Goal: Information Seeking & Learning: Understand process/instructions

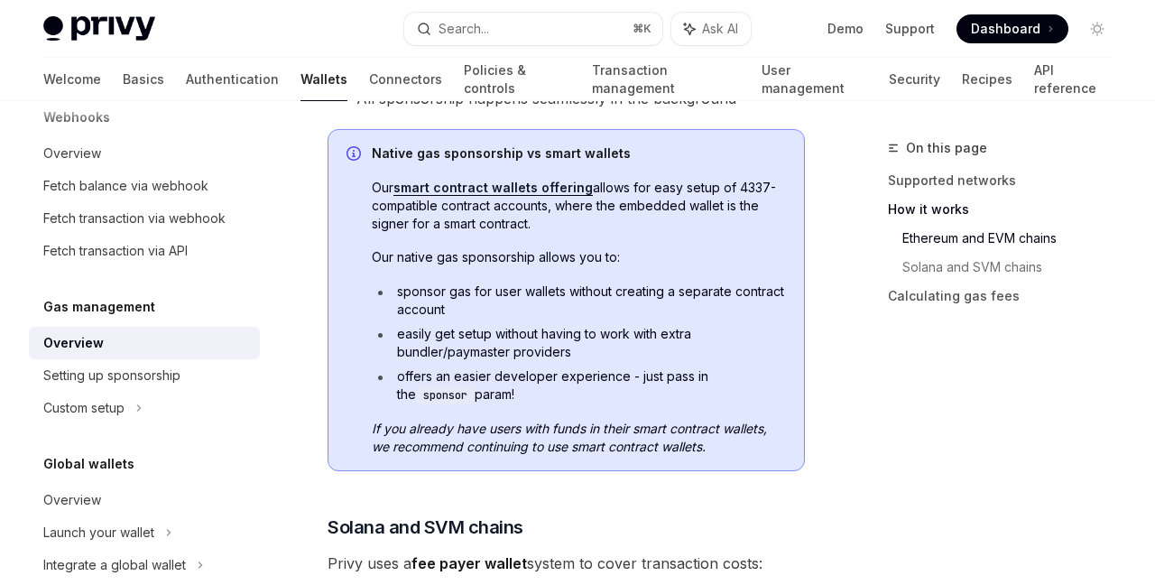
scroll to position [972, 0]
click at [565, 359] on li "easily get setup without having to work with extra bundler/paymaster providers" at bounding box center [579, 342] width 414 height 36
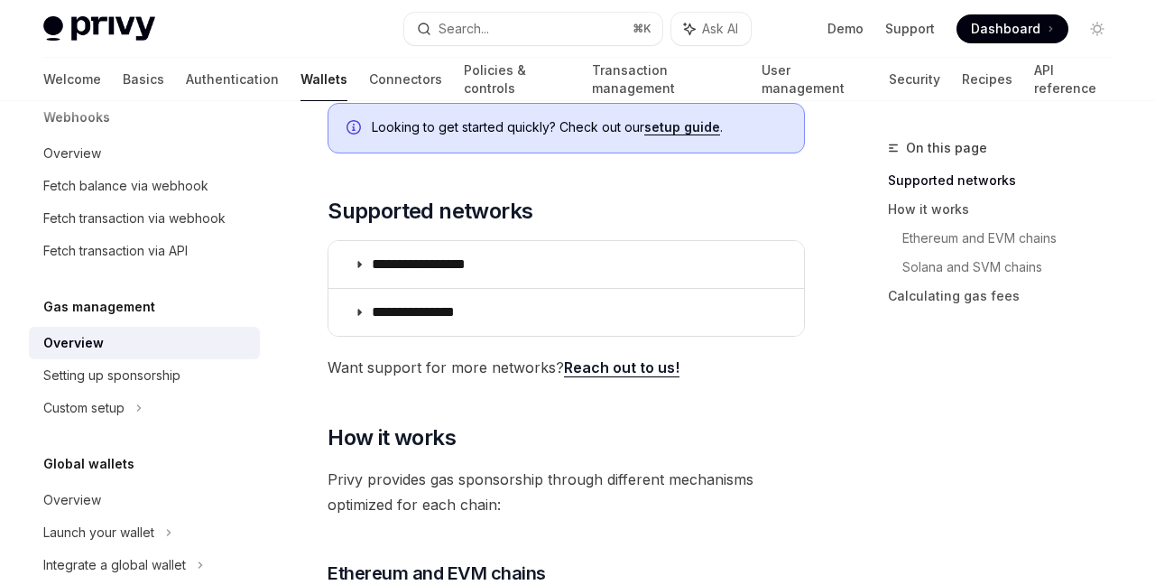
scroll to position [296, 0]
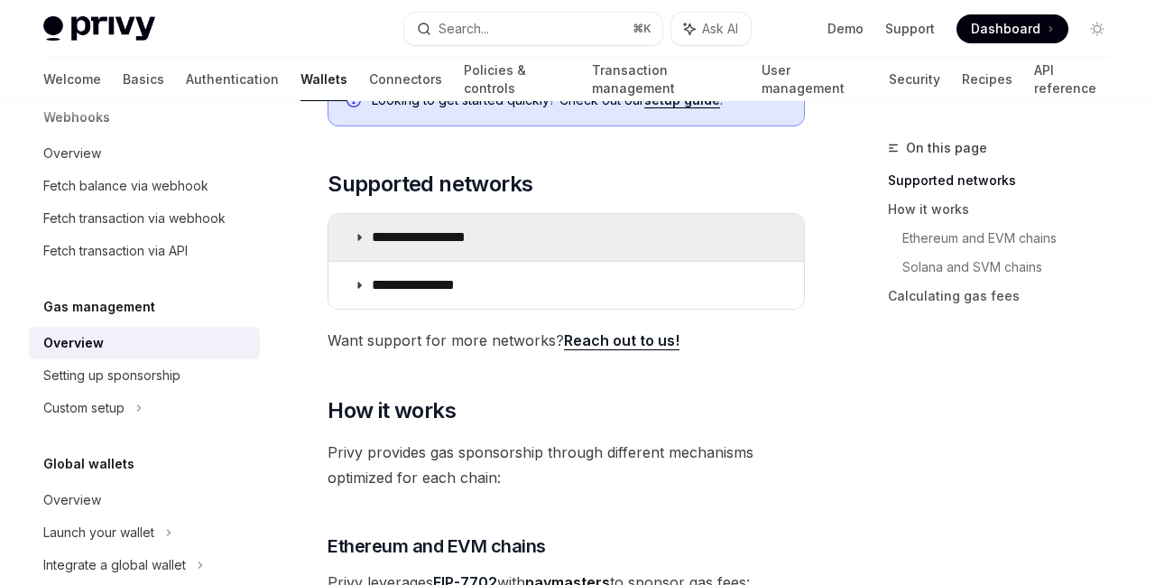
click at [434, 235] on p "**********" at bounding box center [439, 237] width 134 height 18
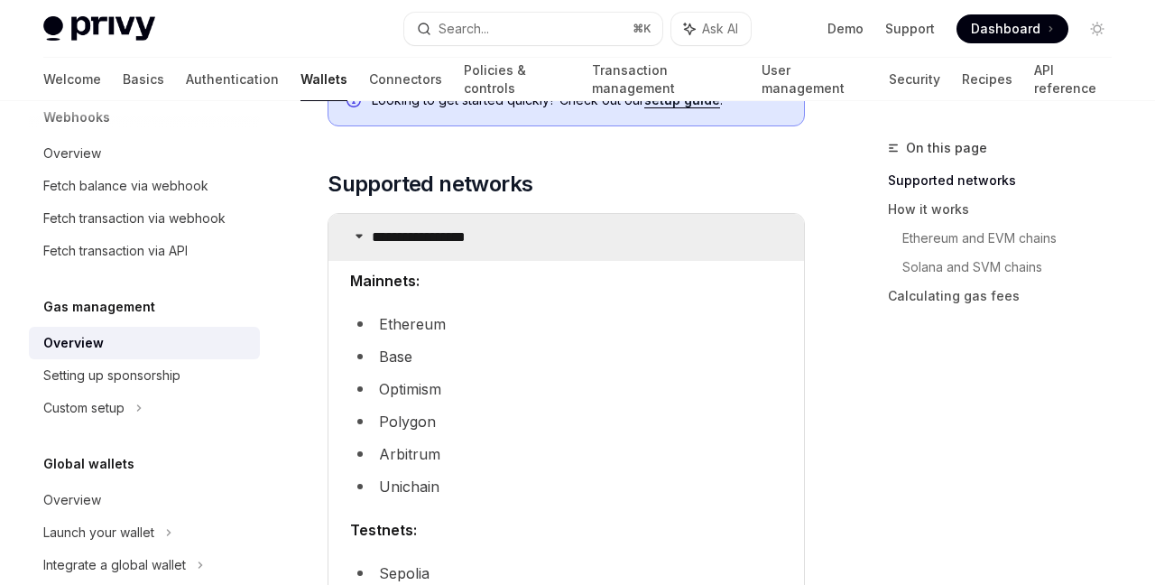
click at [434, 235] on p "**********" at bounding box center [439, 237] width 134 height 18
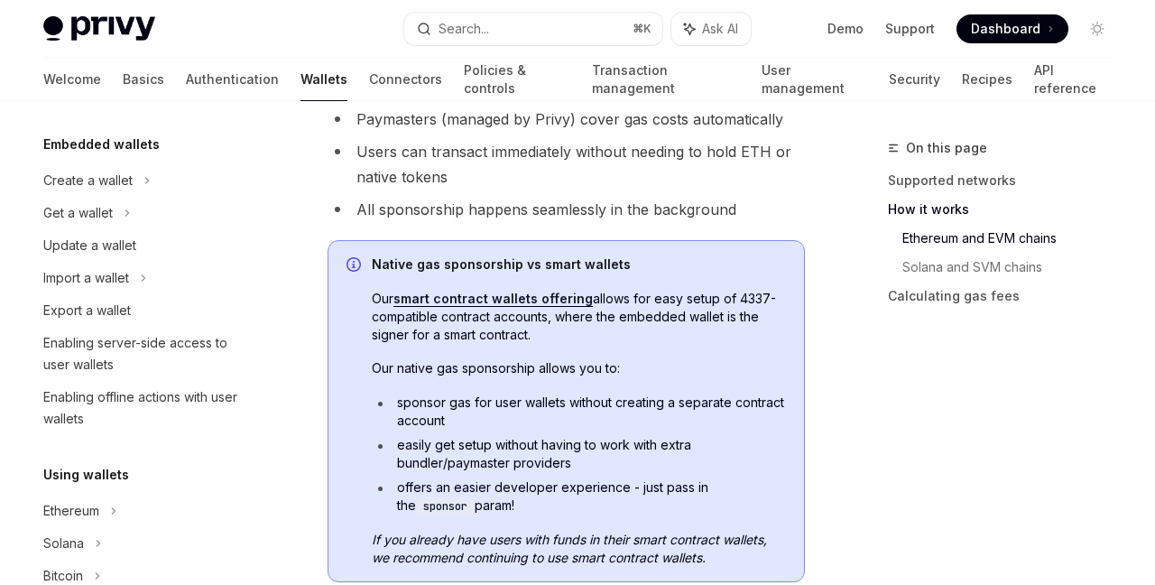
scroll to position [862, 0]
click at [543, 361] on span "Our native gas sponsorship allows you to:" at bounding box center [579, 366] width 414 height 18
click at [542, 361] on span "Our native gas sponsorship allows you to:" at bounding box center [579, 366] width 414 height 18
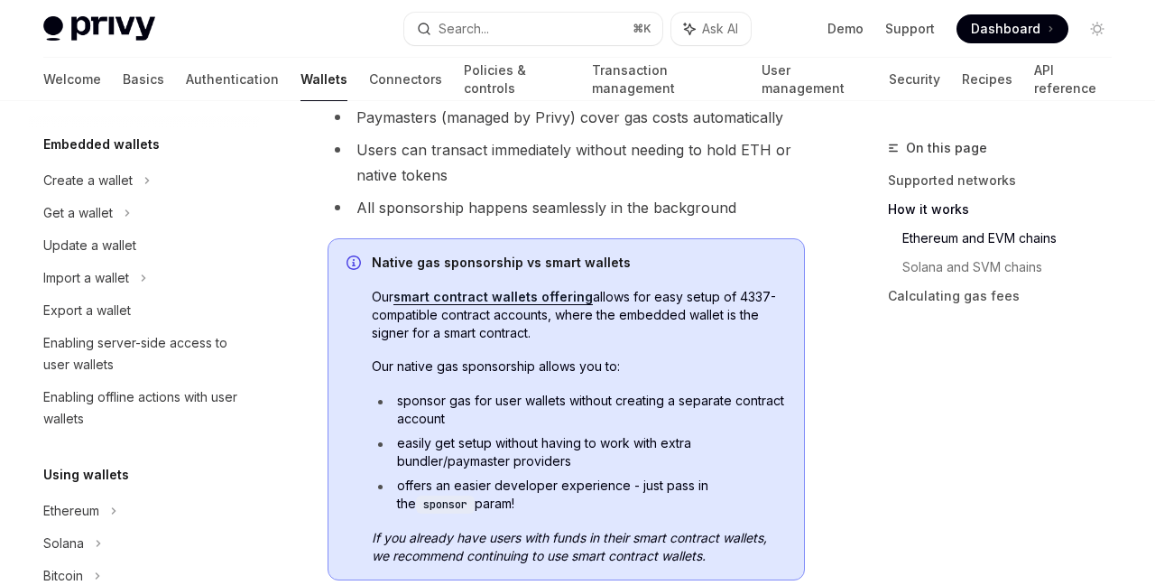
click at [542, 361] on span "Our native gas sponsorship allows you to:" at bounding box center [579, 366] width 414 height 18
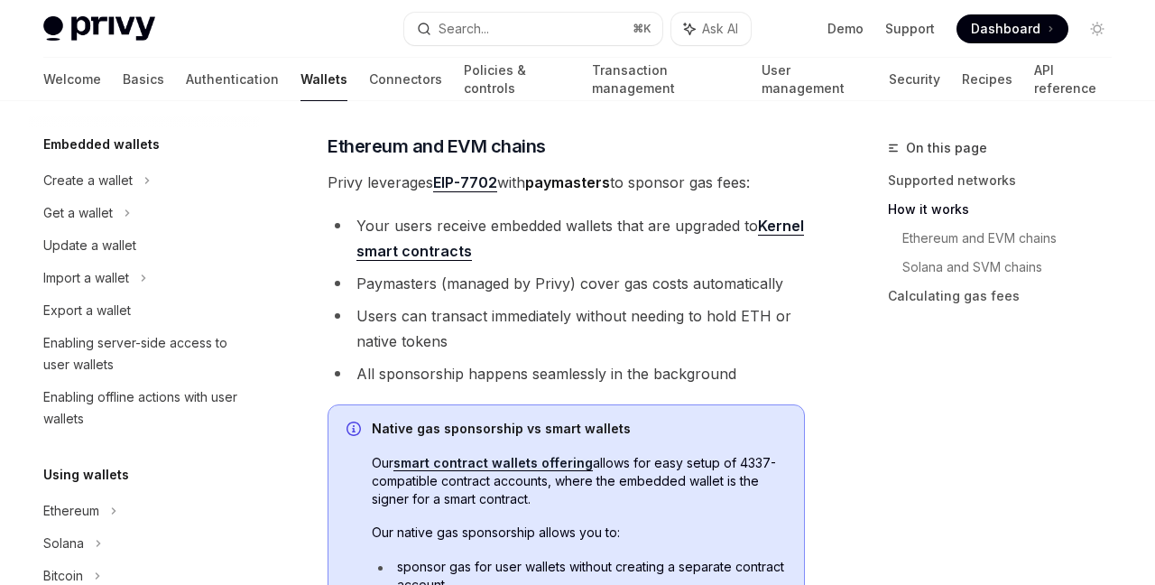
scroll to position [663, 0]
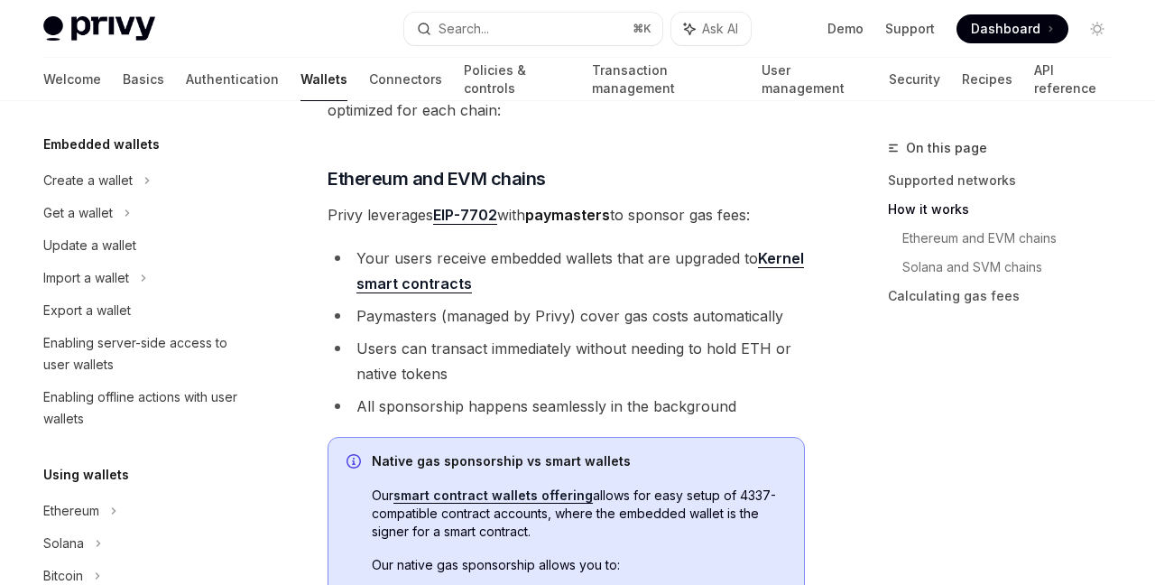
click at [457, 221] on link "EIP-7702" at bounding box center [465, 215] width 64 height 19
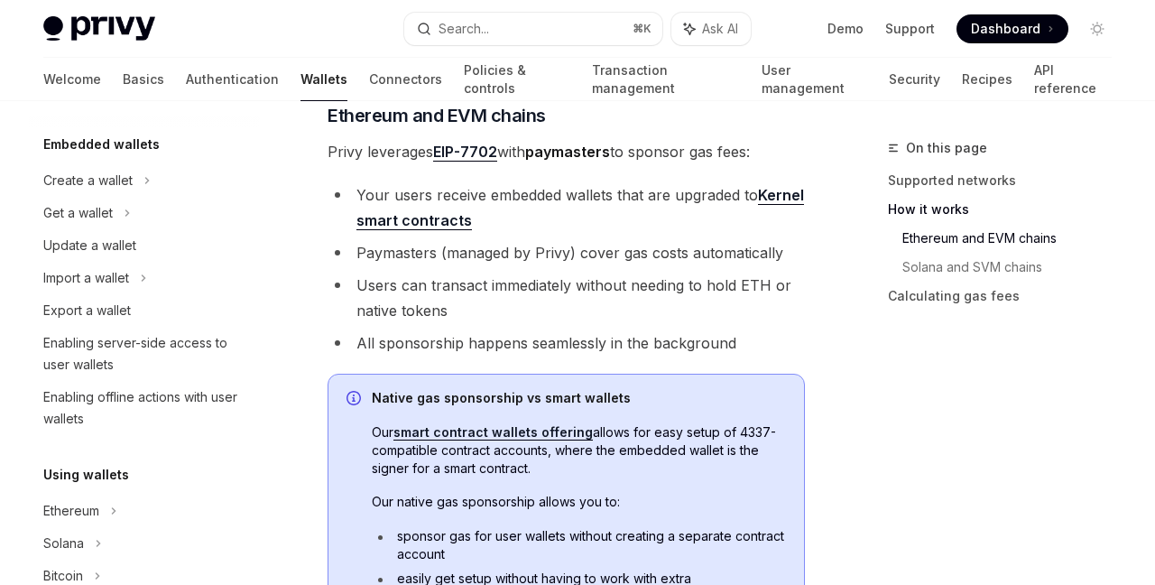
scroll to position [1830, 0]
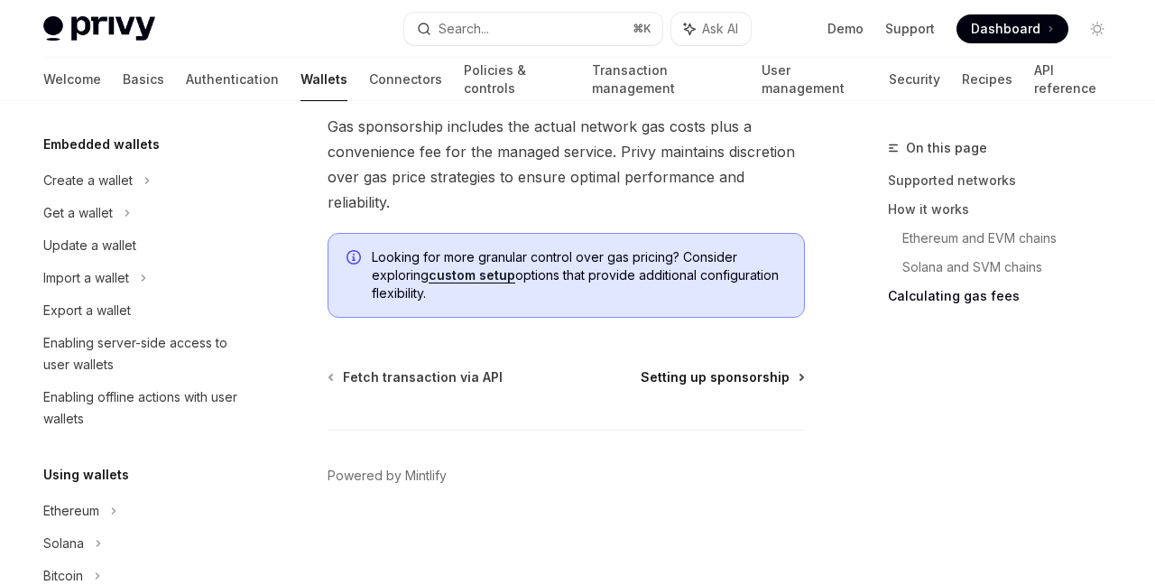
click at [681, 380] on span "Setting up sponsorship" at bounding box center [715, 377] width 149 height 18
type textarea "*"
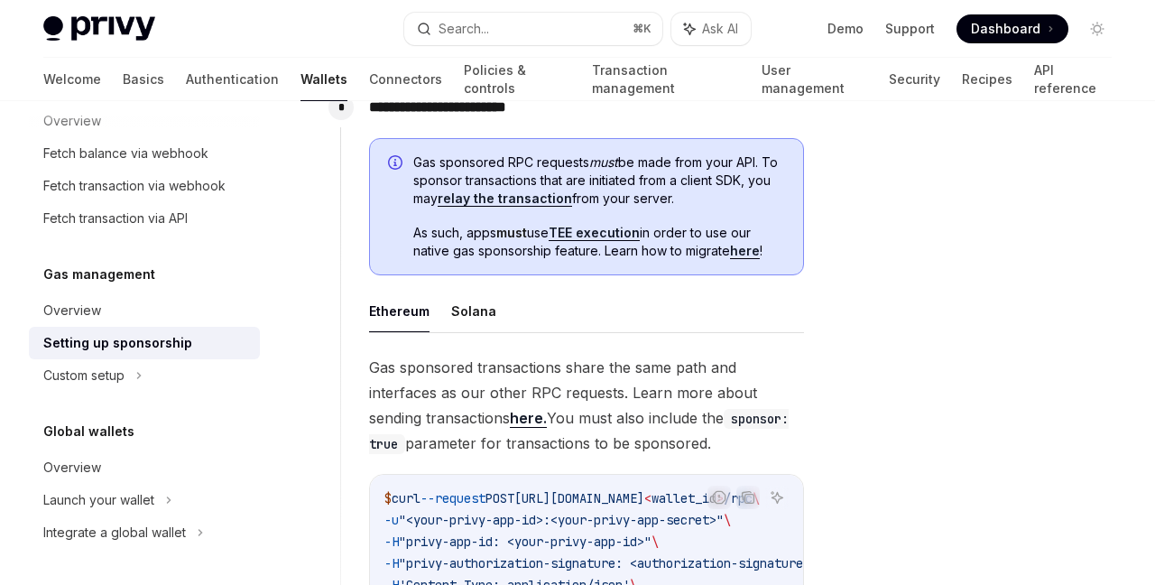
scroll to position [948, 0]
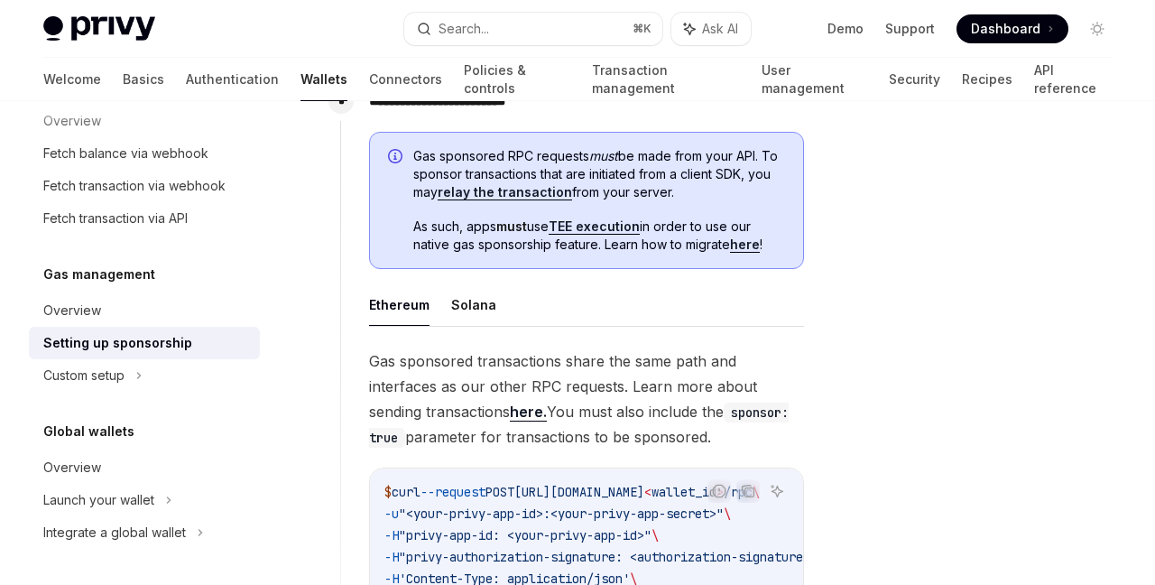
click at [576, 374] on span "Gas sponsored transactions share the same path and interfaces as our other RPC …" at bounding box center [586, 398] width 435 height 101
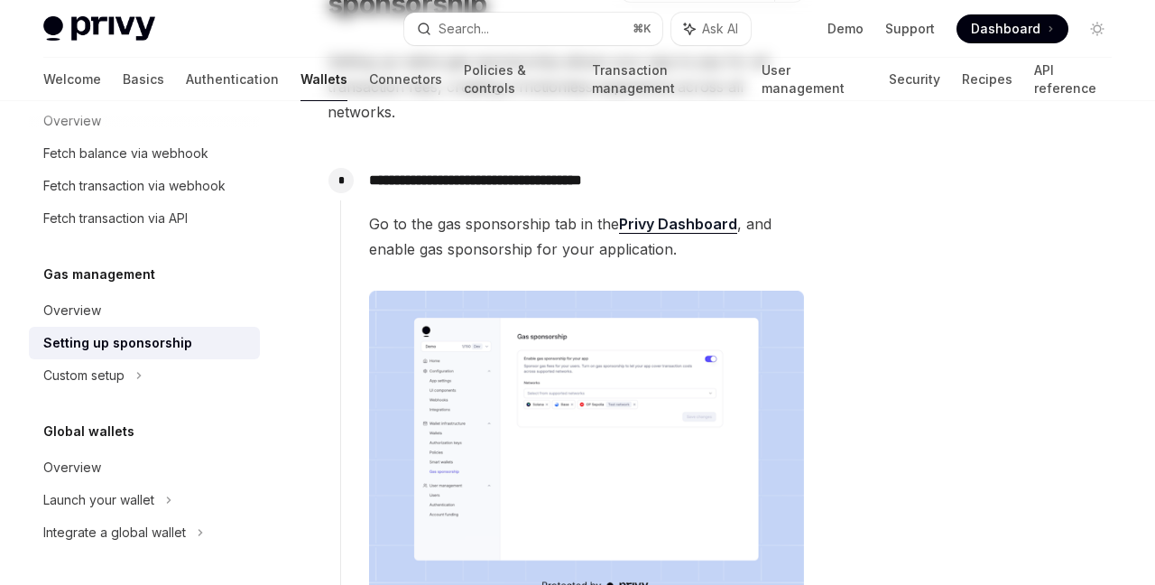
scroll to position [0, 0]
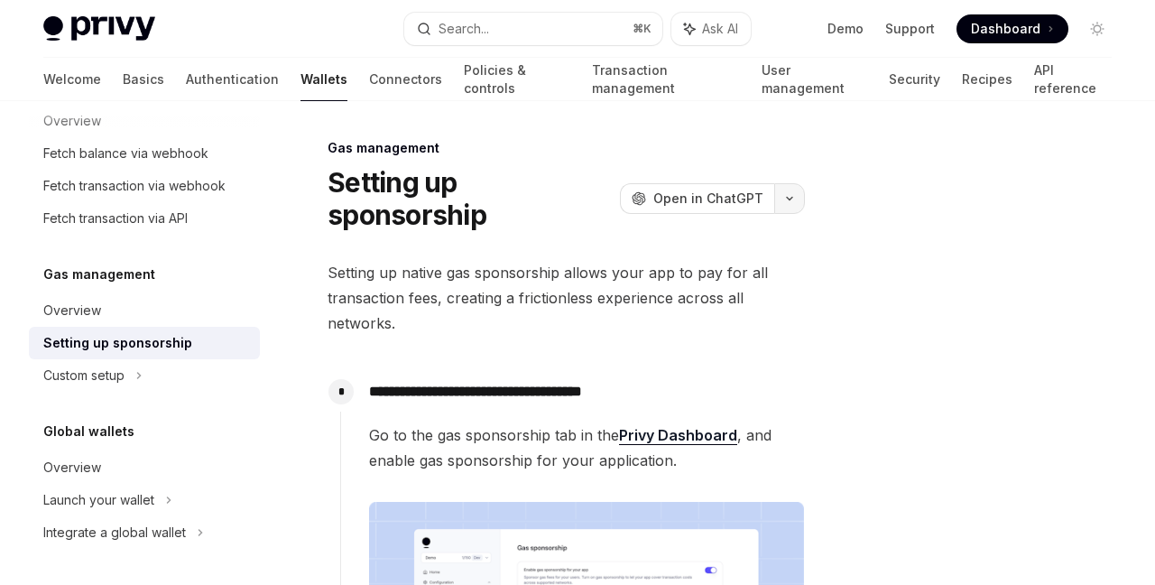
click at [804, 203] on button "button" at bounding box center [789, 198] width 31 height 31
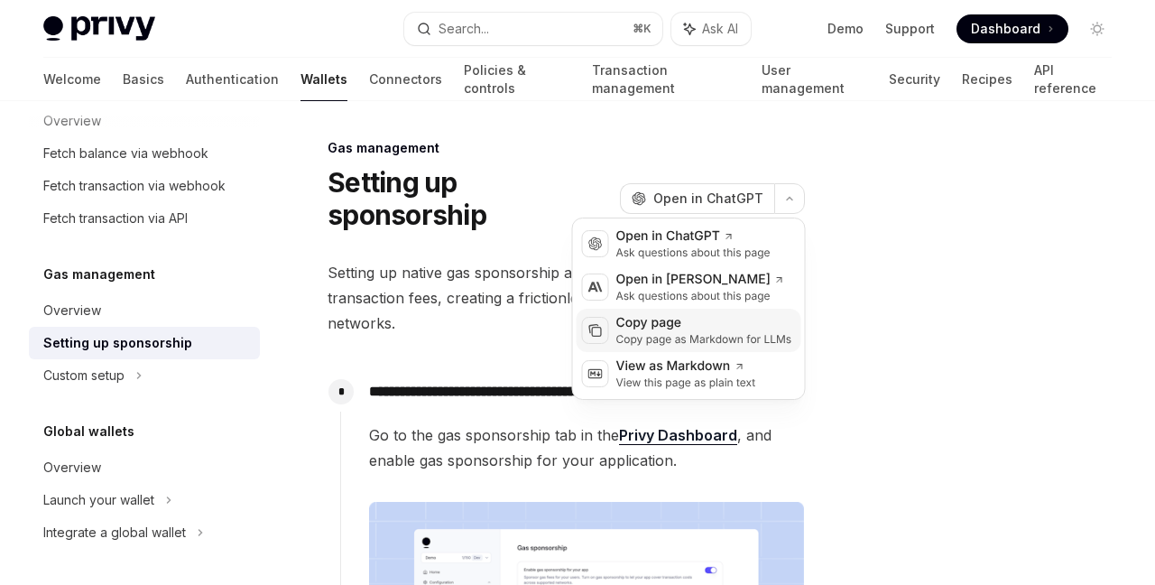
click at [706, 332] on div "Copy page as Markdown for LLMs" at bounding box center [704, 339] width 176 height 14
click at [776, 189] on button "button" at bounding box center [789, 198] width 31 height 31
click at [709, 320] on div "Copy page" at bounding box center [704, 323] width 176 height 18
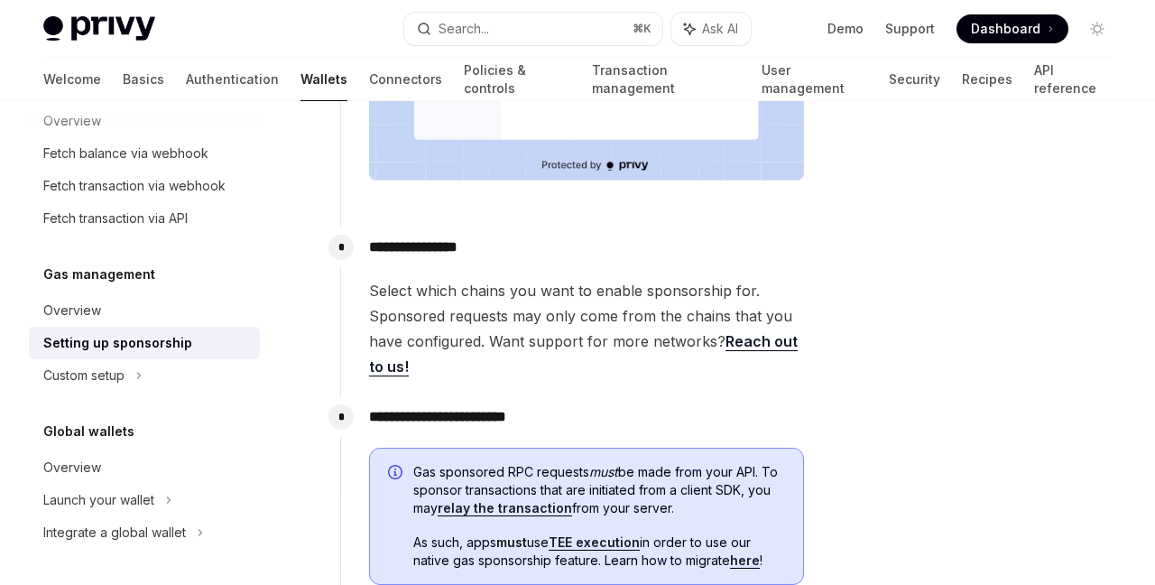
scroll to position [780, 0]
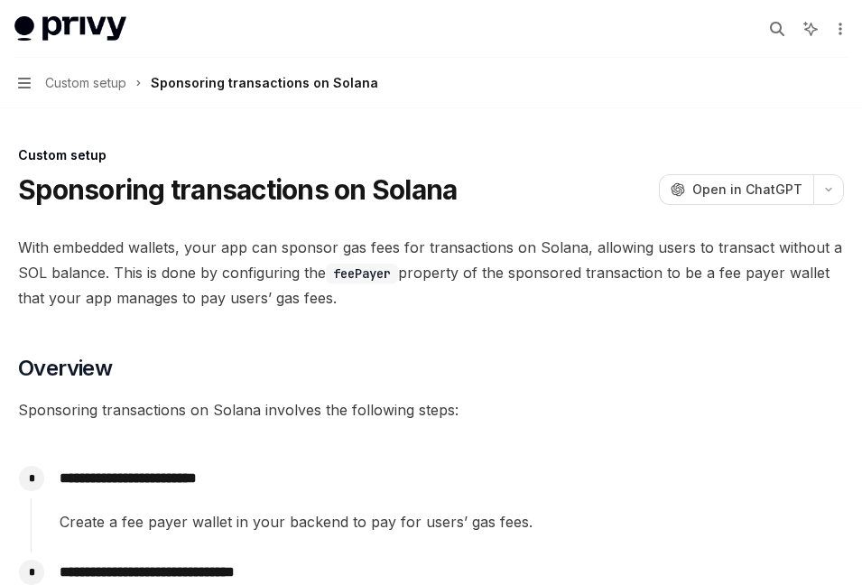
click at [114, 86] on span "Custom setup" at bounding box center [85, 83] width 81 height 22
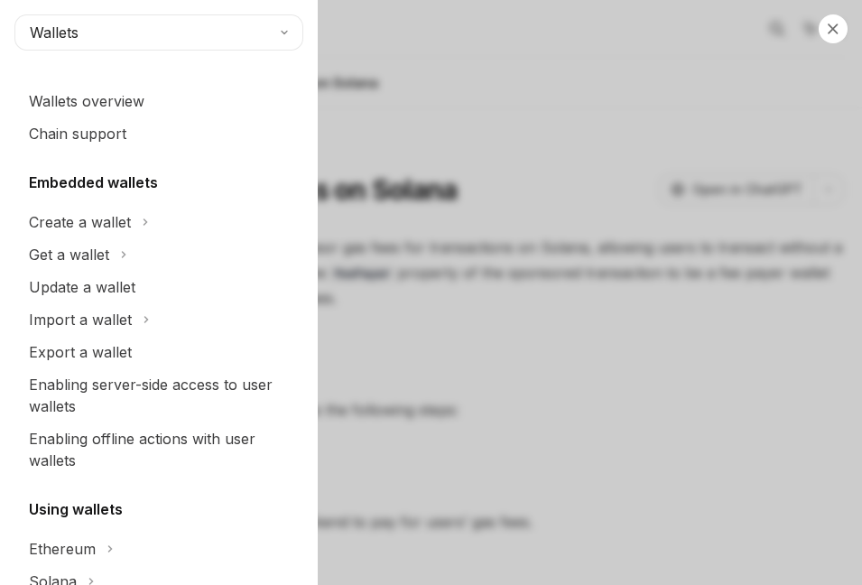
click at [447, 113] on div "Close navigation Wallets Wallets overview Chain support Embedded wallets Create…" at bounding box center [431, 292] width 862 height 585
type textarea "*"
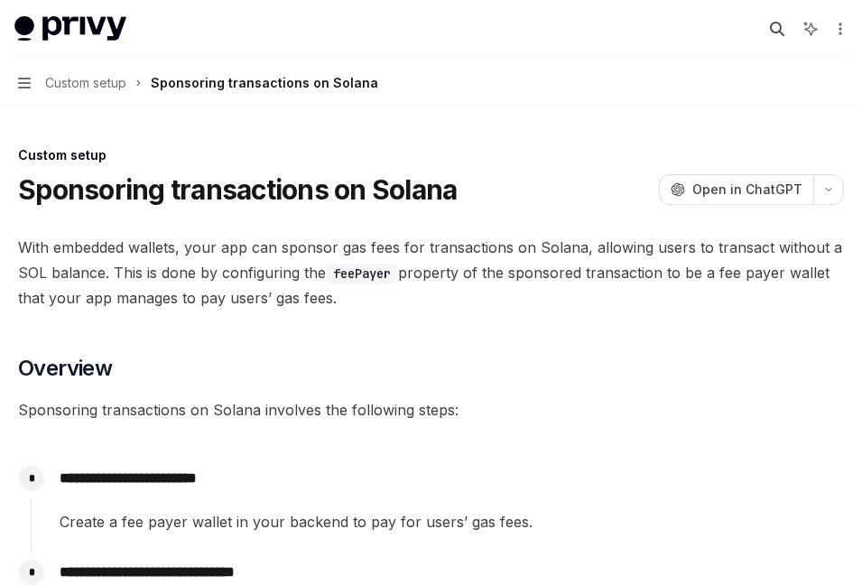
click at [777, 31] on icon "button" at bounding box center [777, 29] width 14 height 14
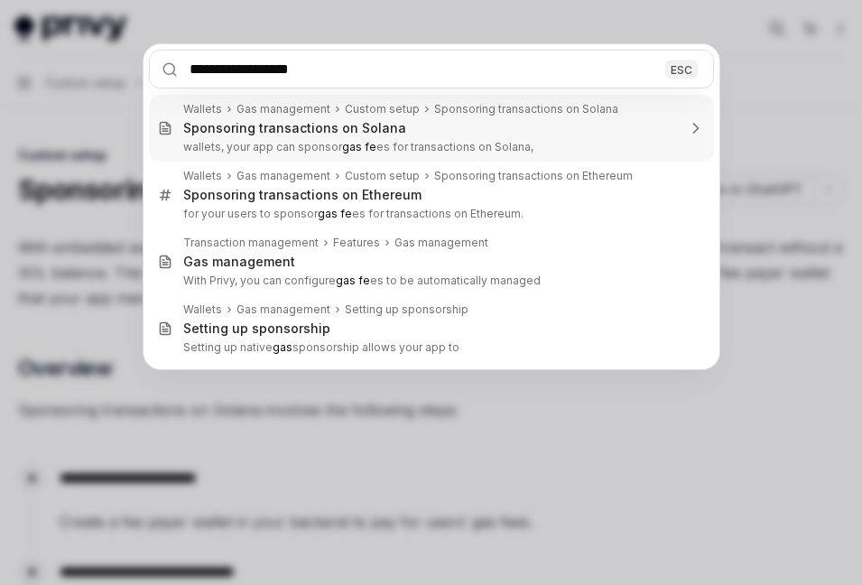
type input "**********"
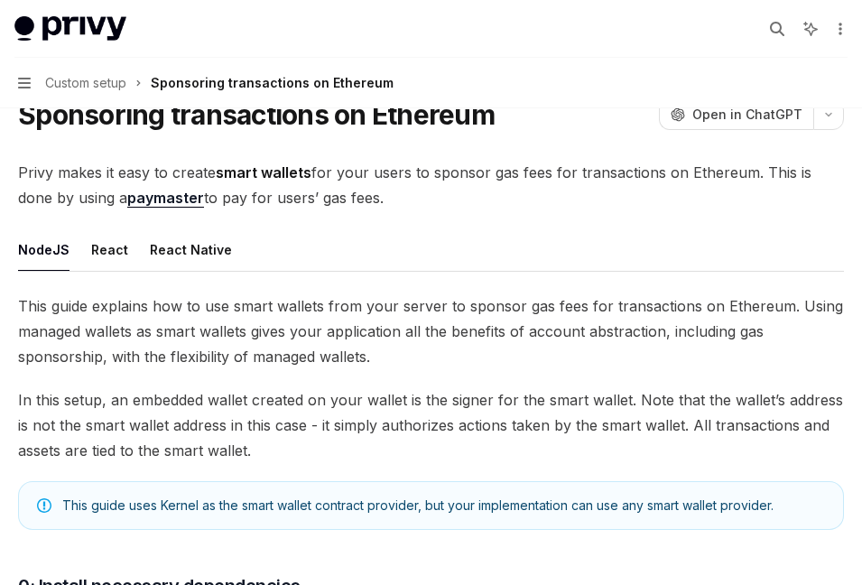
scroll to position [77, 0]
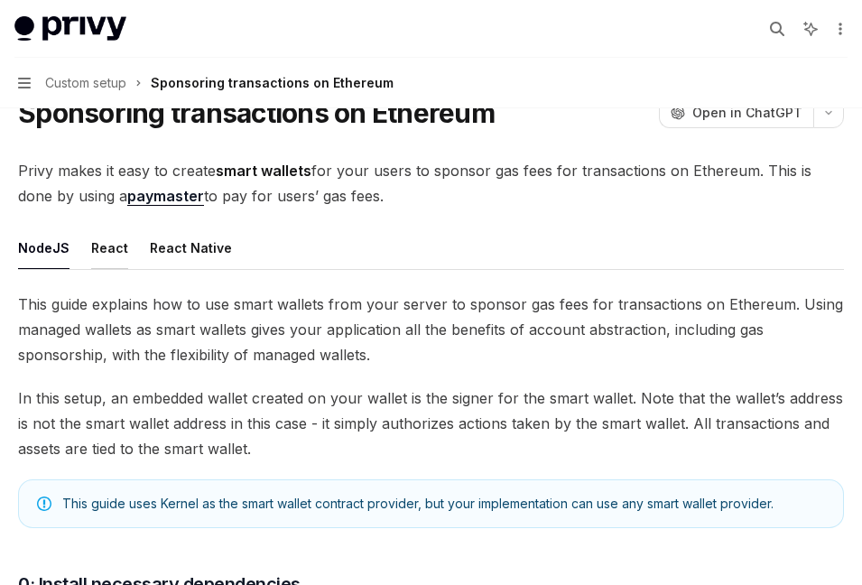
click at [119, 244] on button "React" at bounding box center [109, 248] width 37 height 42
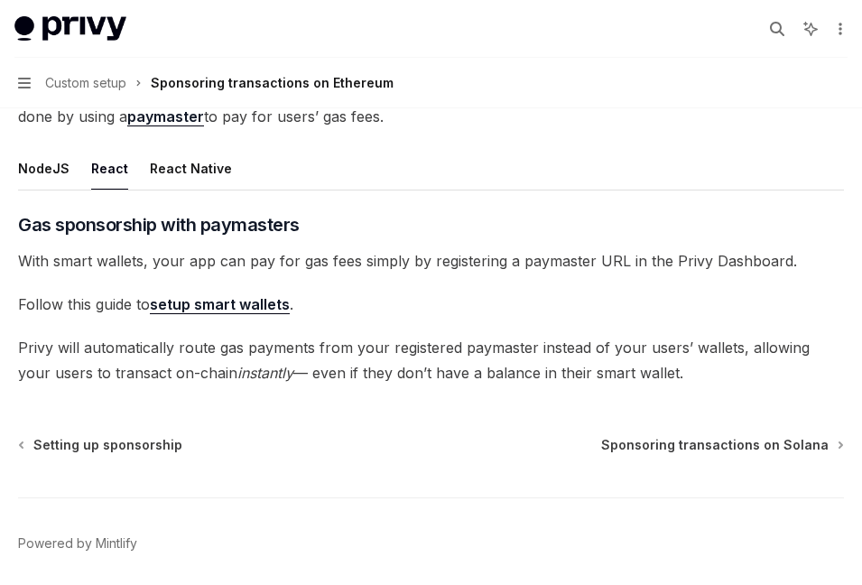
scroll to position [163, 0]
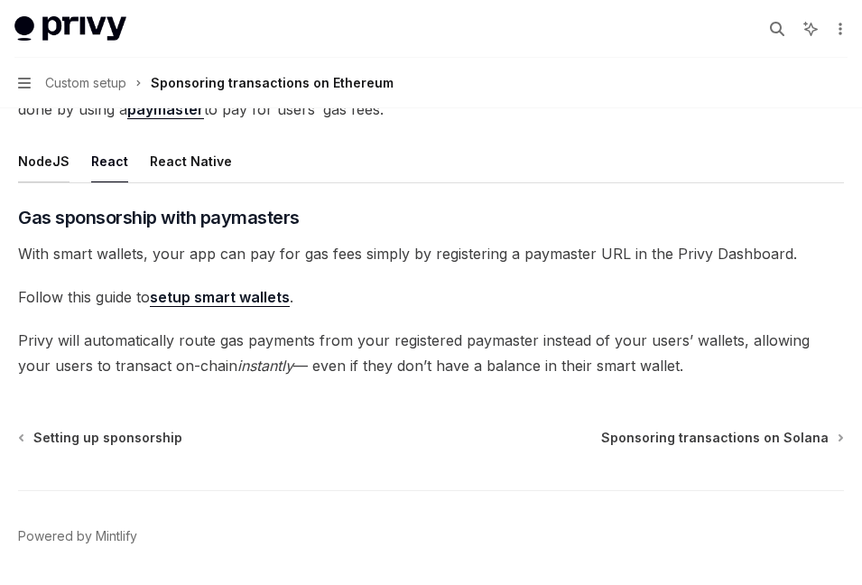
click at [46, 162] on button "NodeJS" at bounding box center [43, 161] width 51 height 42
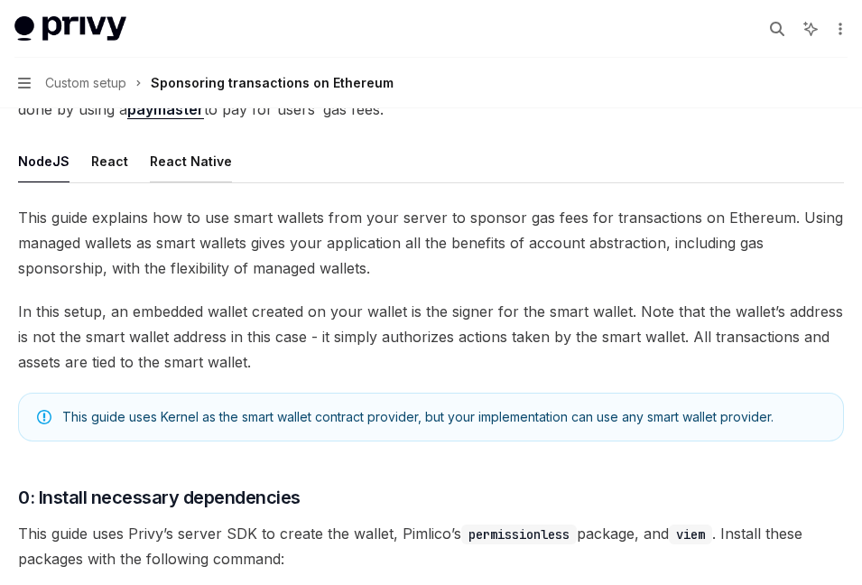
click at [179, 164] on button "React Native" at bounding box center [191, 161] width 82 height 42
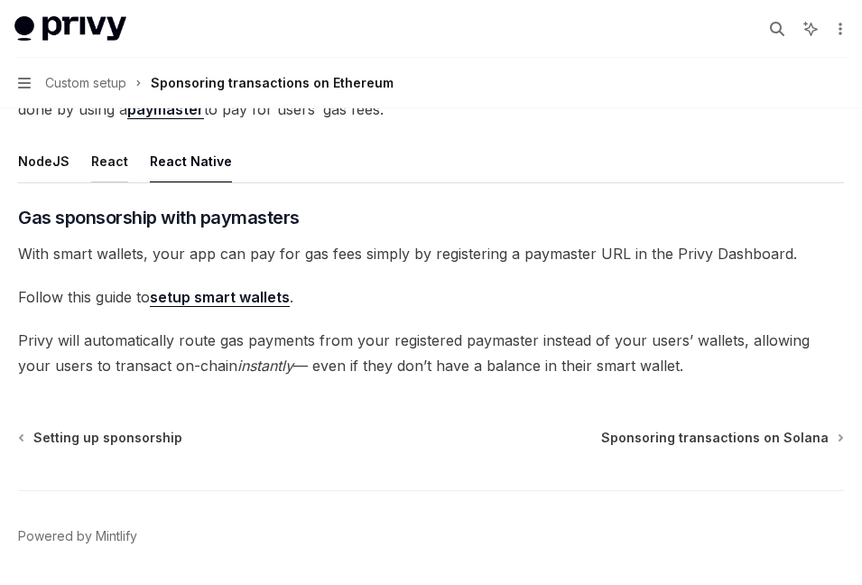
click at [110, 165] on button "React" at bounding box center [109, 161] width 37 height 42
click at [208, 303] on link "setup smart wallets" at bounding box center [220, 297] width 140 height 19
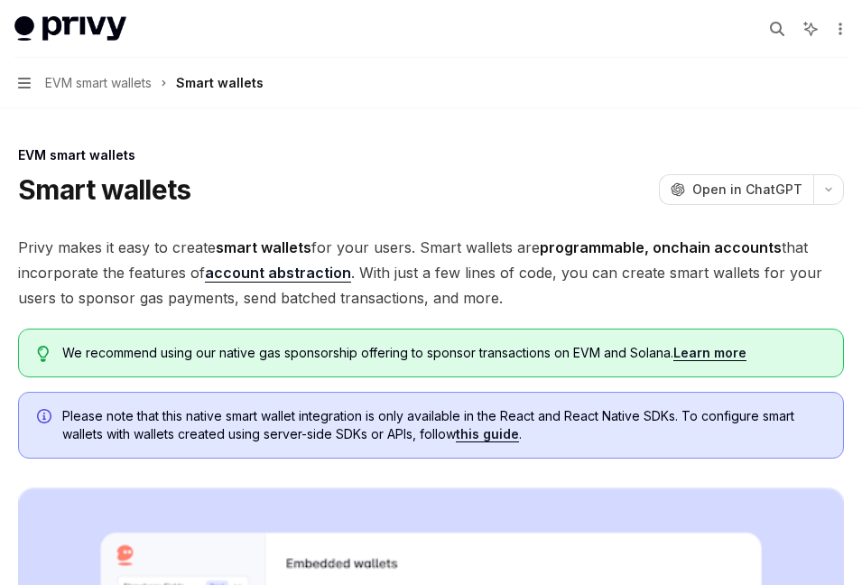
click at [716, 349] on link "Learn more" at bounding box center [709, 353] width 73 height 16
type textarea "*"
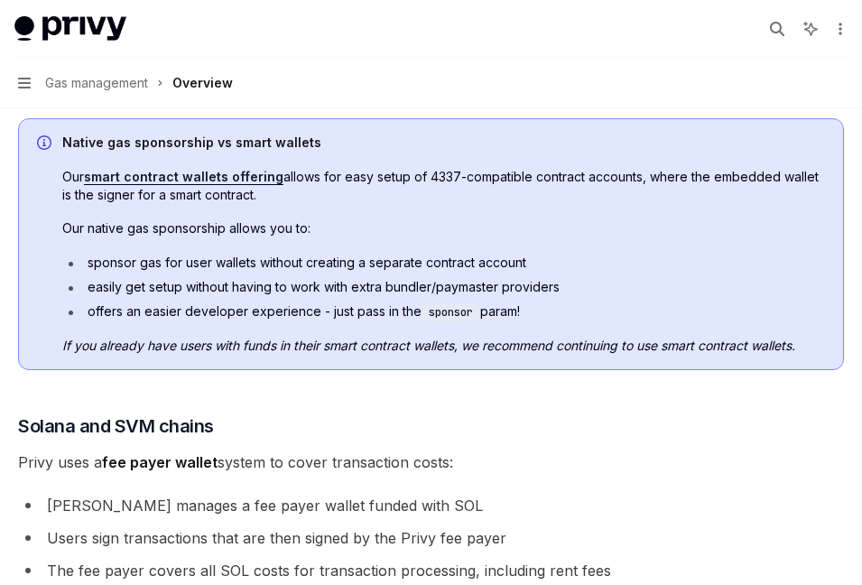
scroll to position [862, 0]
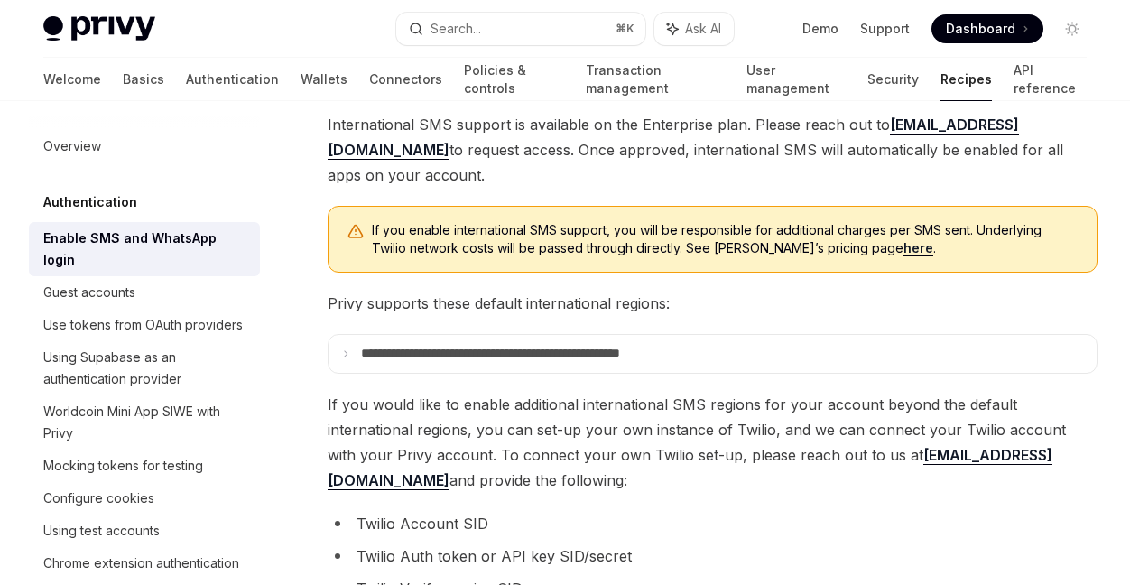
scroll to position [233, 0]
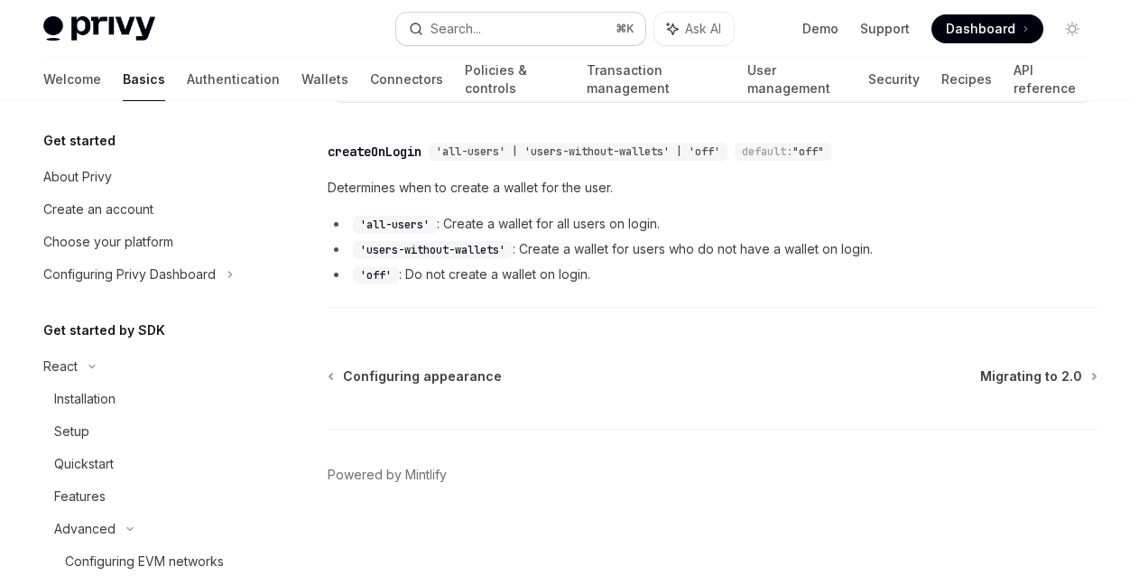
scroll to position [316, 0]
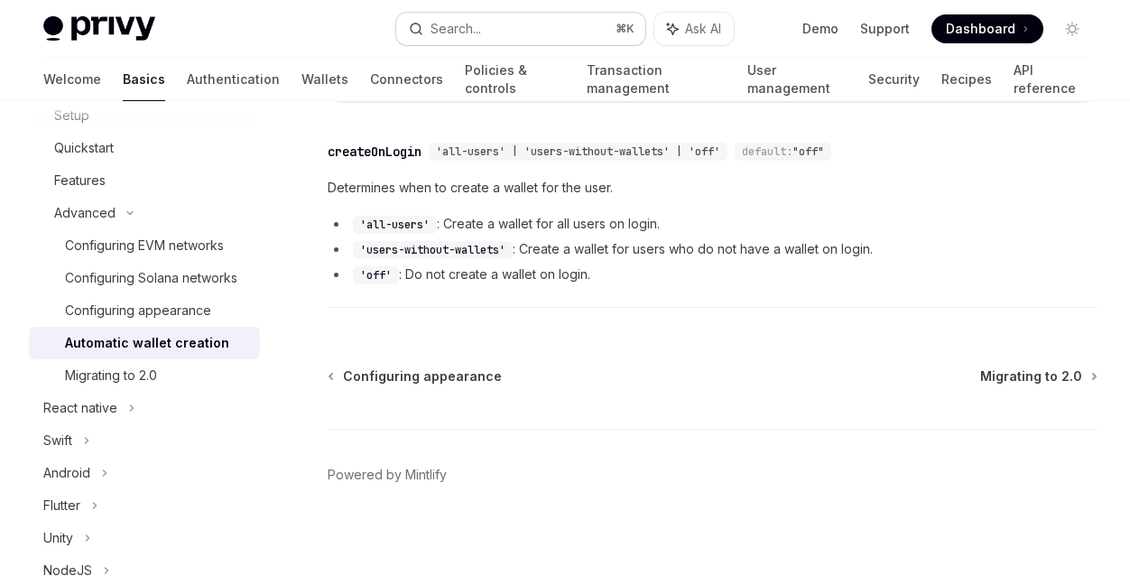
click at [477, 30] on div "Search..." at bounding box center [456, 29] width 51 height 22
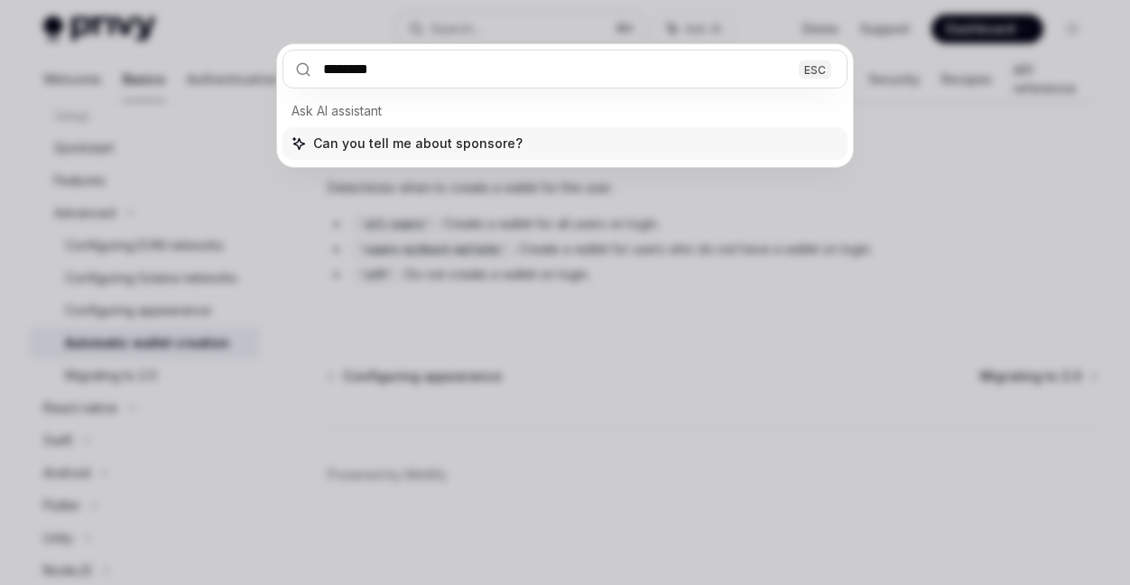
type input "*********"
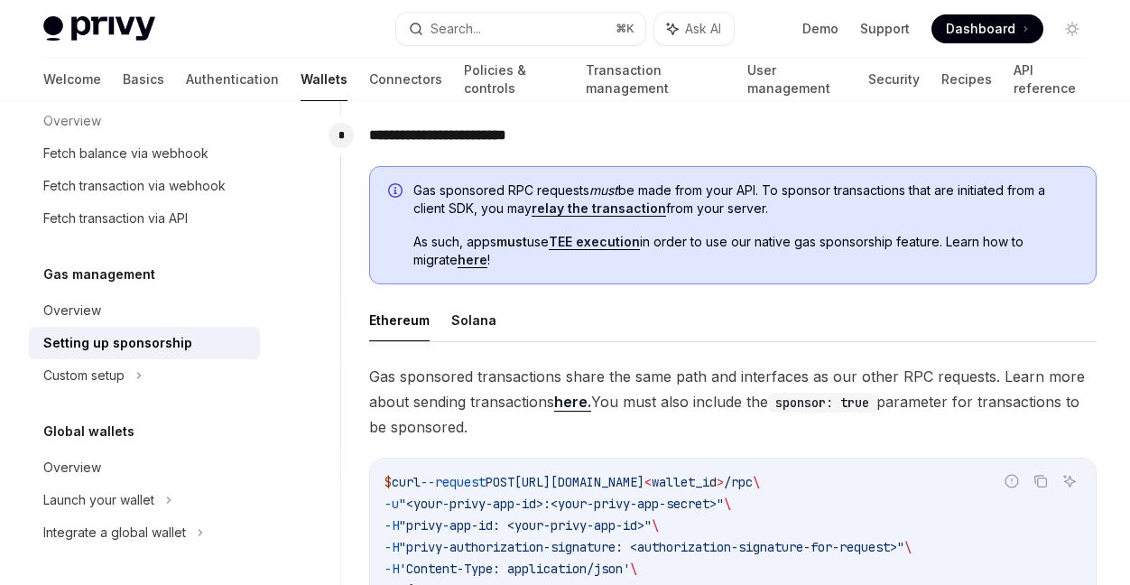
scroll to position [858, 0]
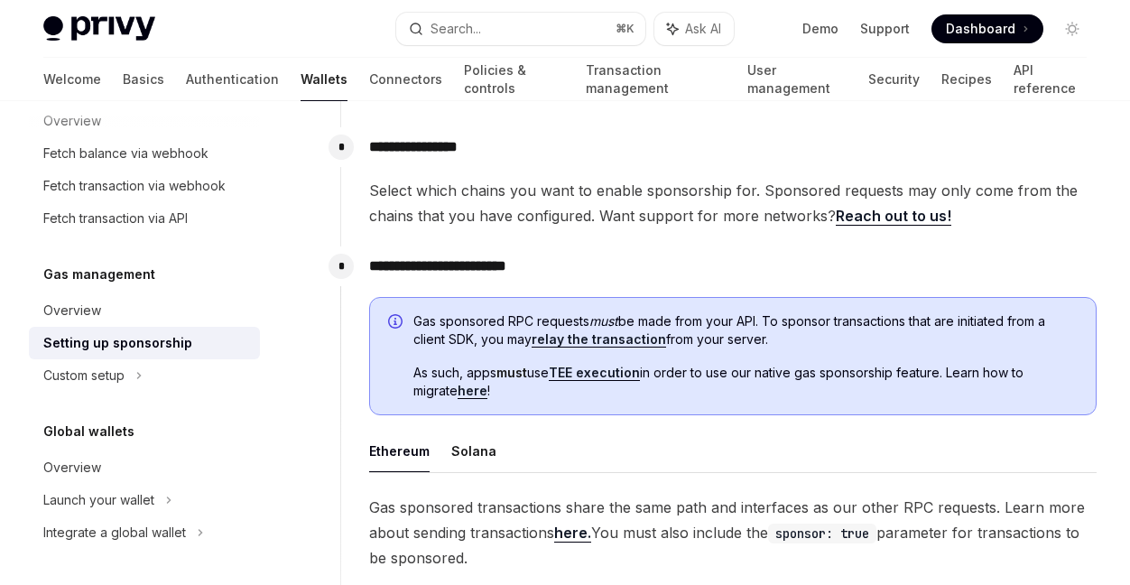
click at [769, 344] on span "Gas sponsored RPC requests must be made from your API. To sponsor transactions …" at bounding box center [745, 330] width 664 height 36
click at [588, 338] on link "relay the transaction" at bounding box center [599, 339] width 134 height 16
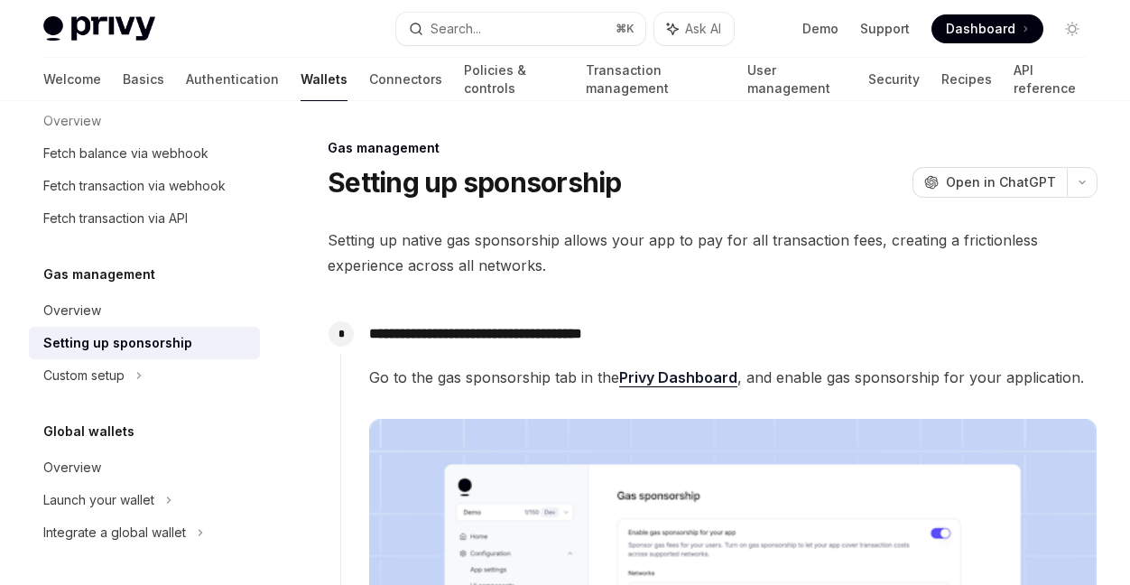
scroll to position [307, 0]
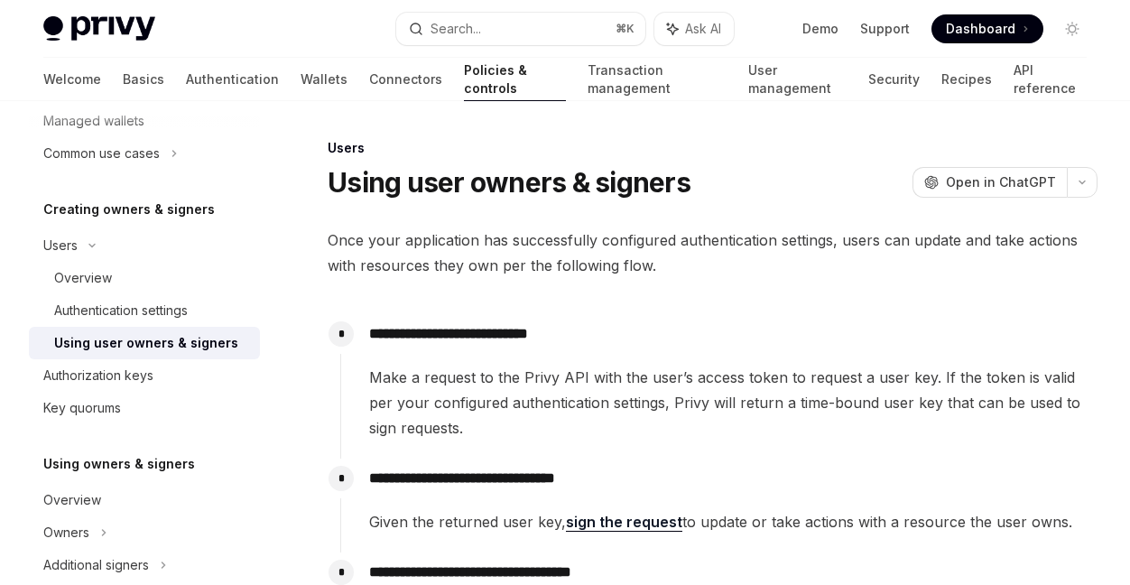
click at [587, 337] on p "**********" at bounding box center [732, 333] width 727 height 25
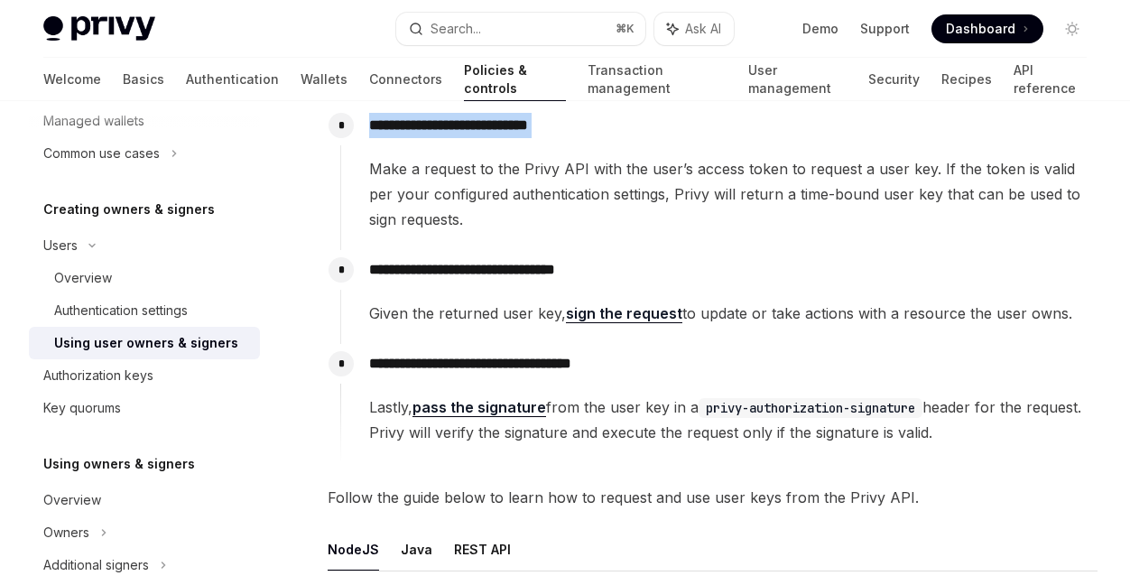
scroll to position [211, 0]
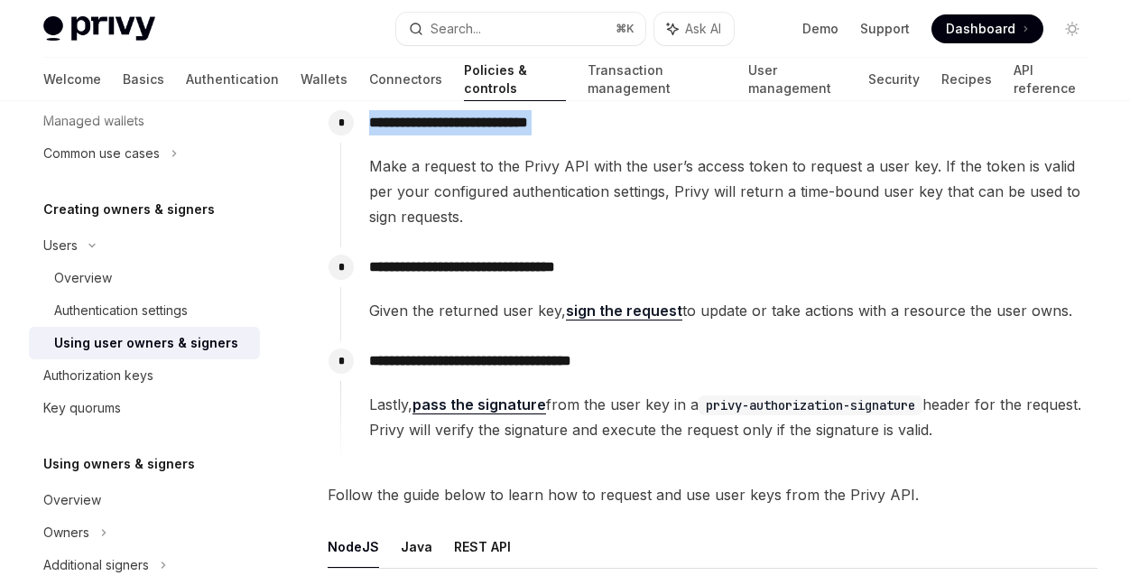
click at [626, 414] on span "Lastly, pass the signature from the user key in a privy-authorization-signature…" at bounding box center [732, 417] width 727 height 51
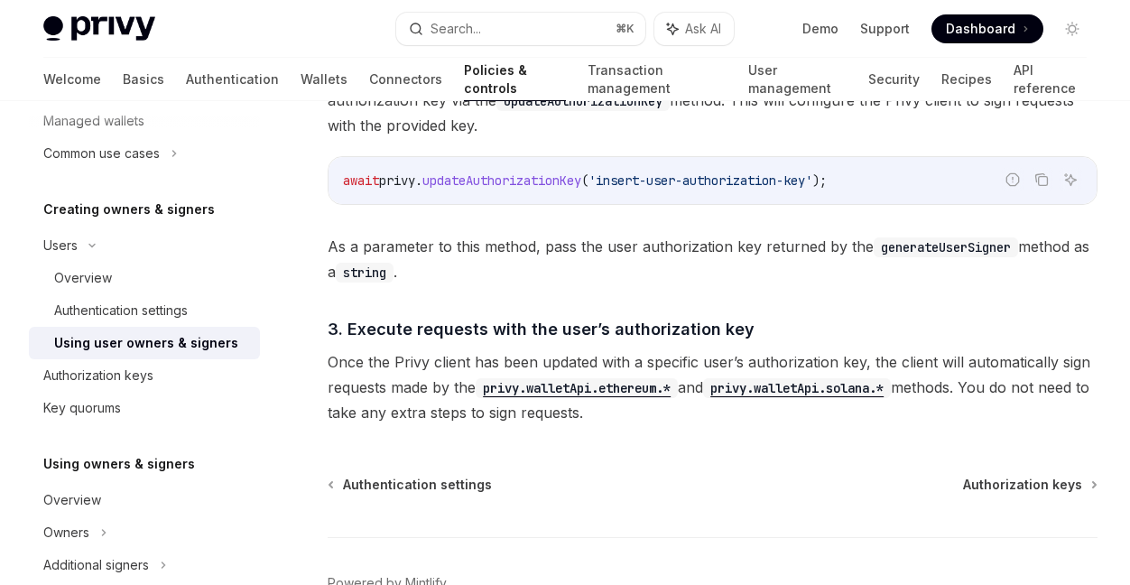
scroll to position [1356, 0]
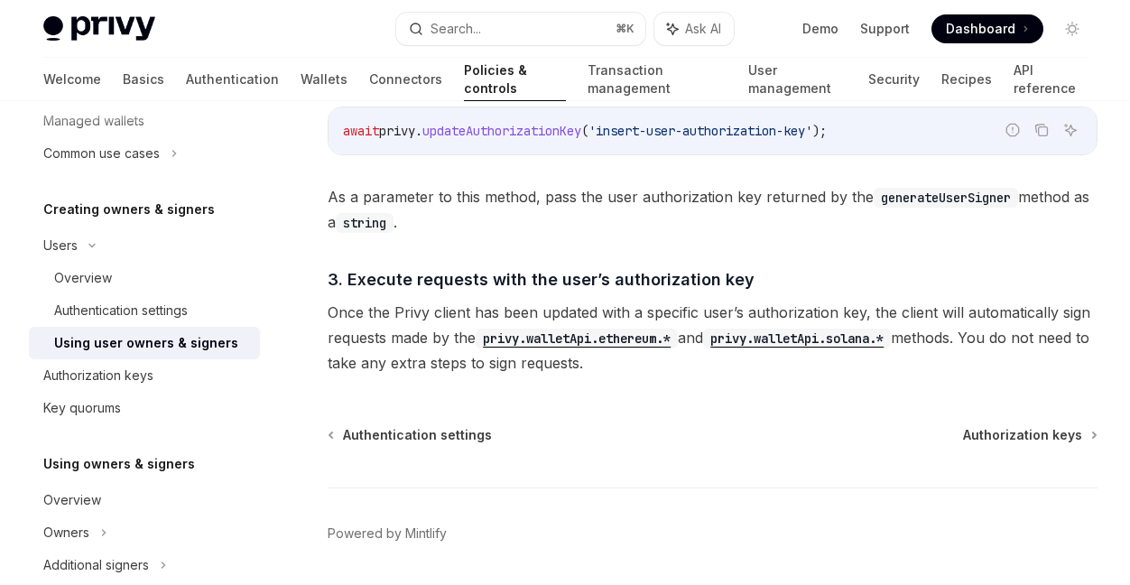
click at [450, 312] on span "Once the Privy client has been updated with a specific user’s authorization key…" at bounding box center [713, 338] width 770 height 76
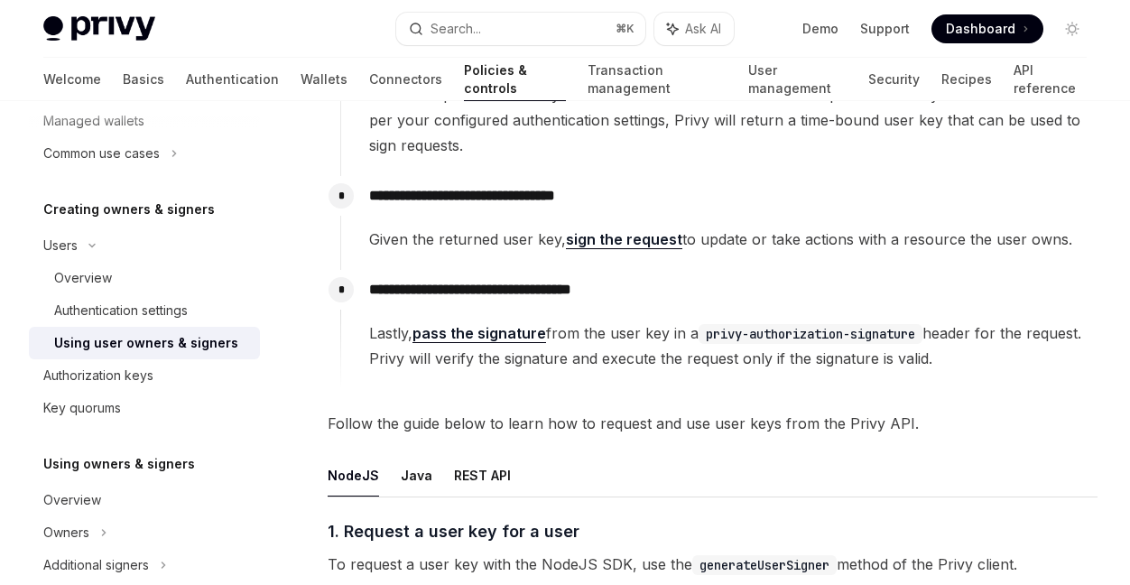
scroll to position [0, 0]
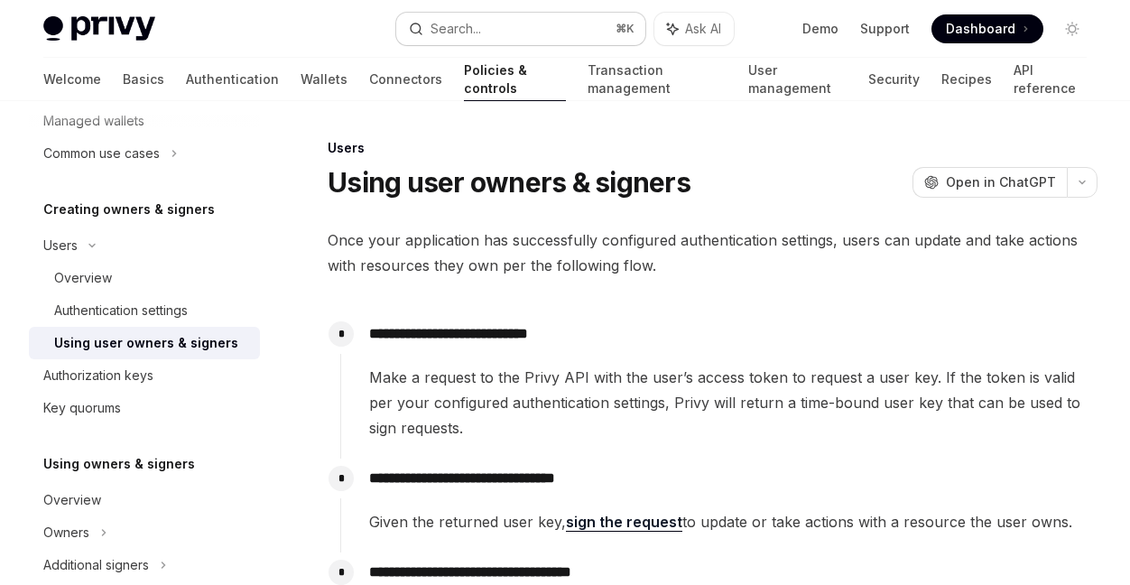
click at [585, 43] on button "Search... ⌘ K" at bounding box center [521, 29] width 250 height 32
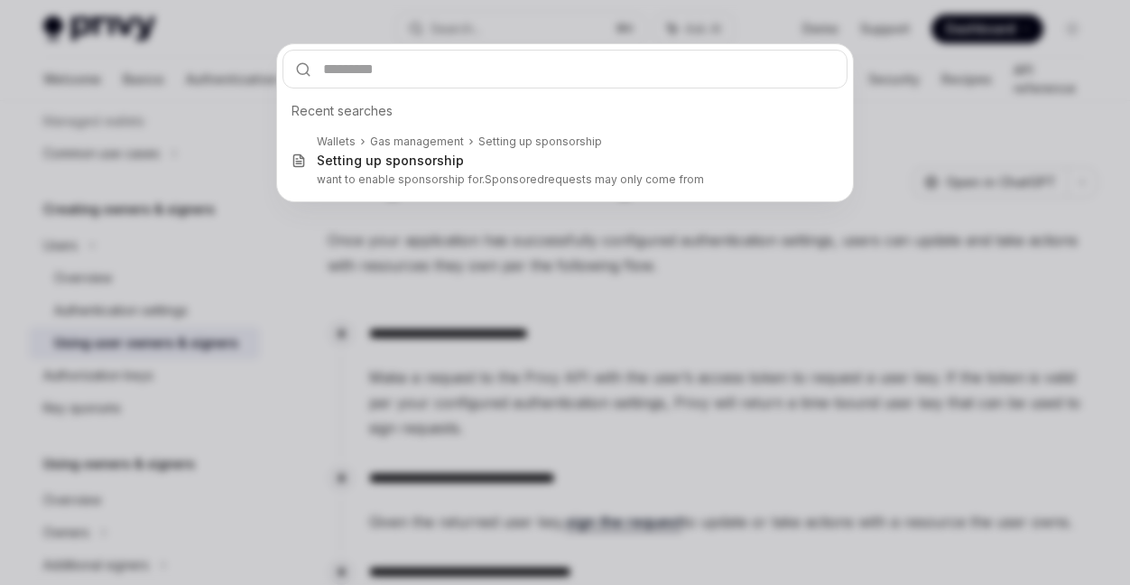
click at [557, 237] on div "Recent searches Wallets Gas management Setting up sponsorship Setting up sponso…" at bounding box center [565, 292] width 1130 height 585
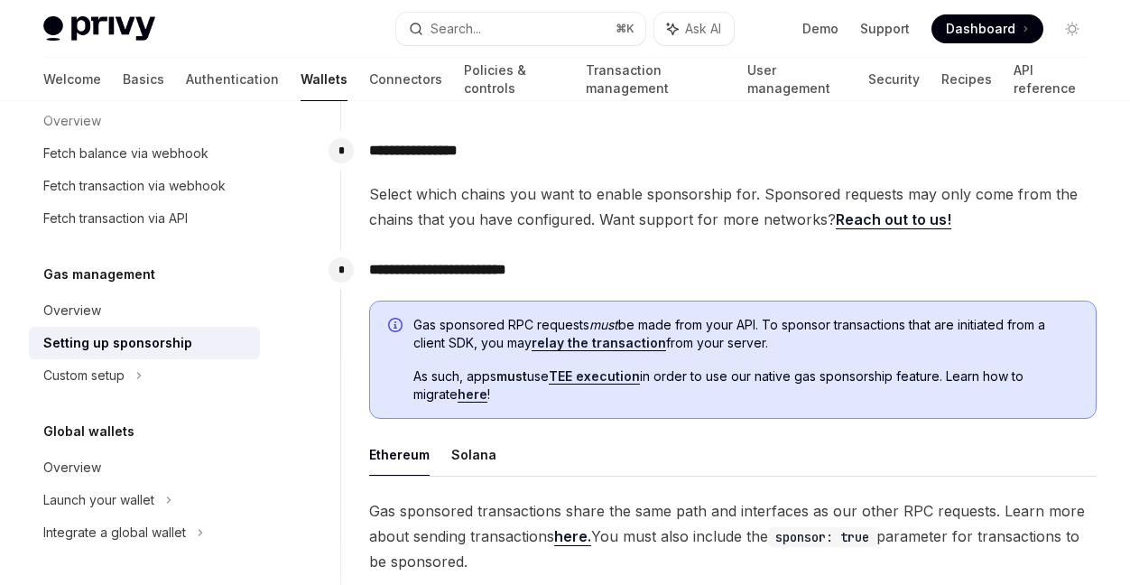
scroll to position [858, 0]
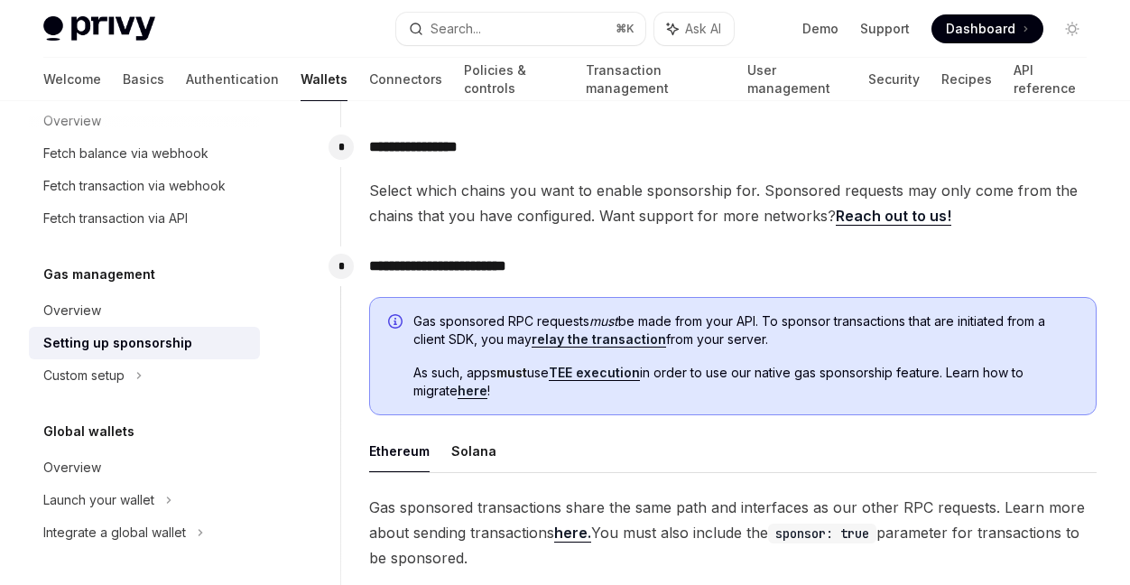
type textarea "*"
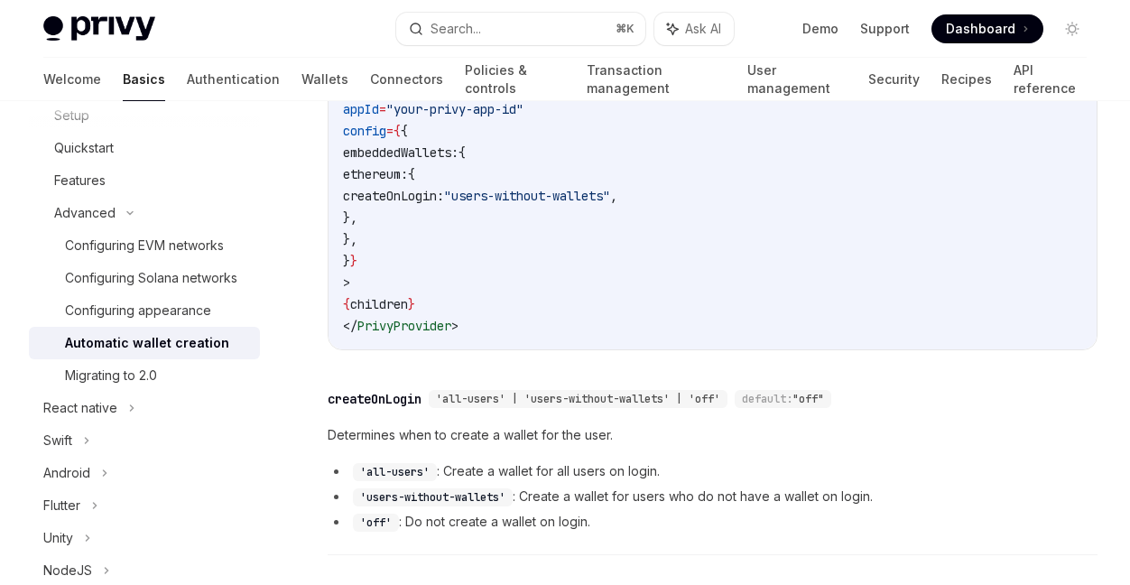
scroll to position [347, 0]
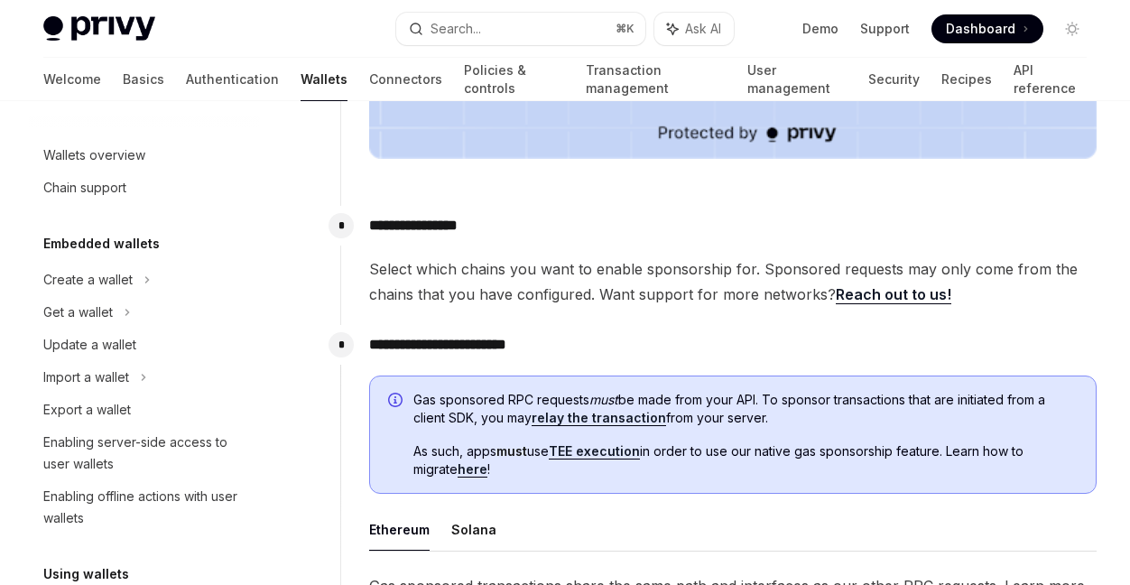
scroll to position [966, 0]
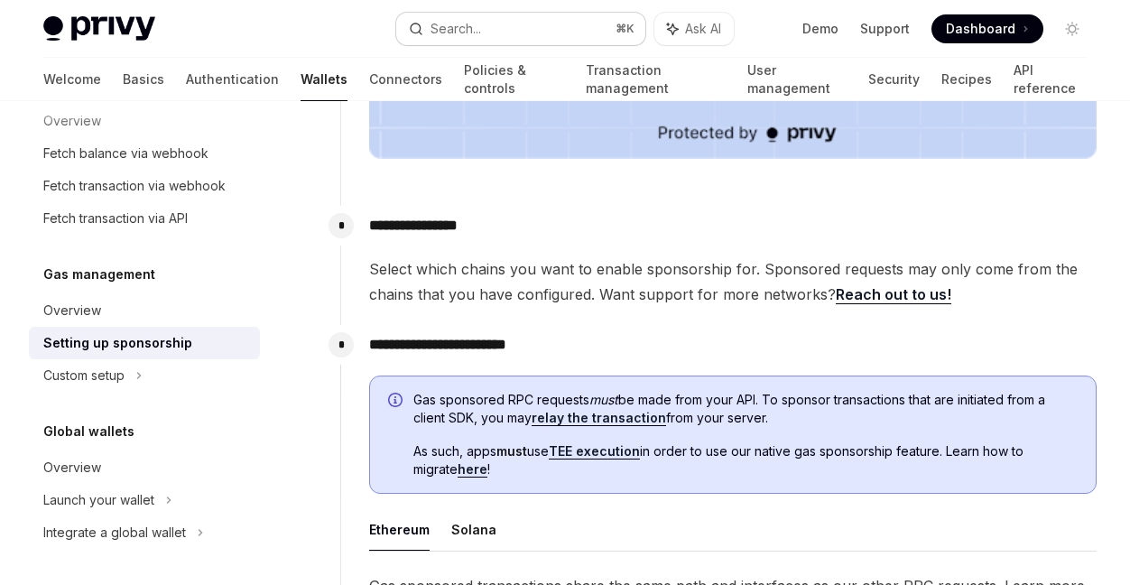
click at [485, 30] on button "Search... ⌘ K" at bounding box center [521, 29] width 250 height 32
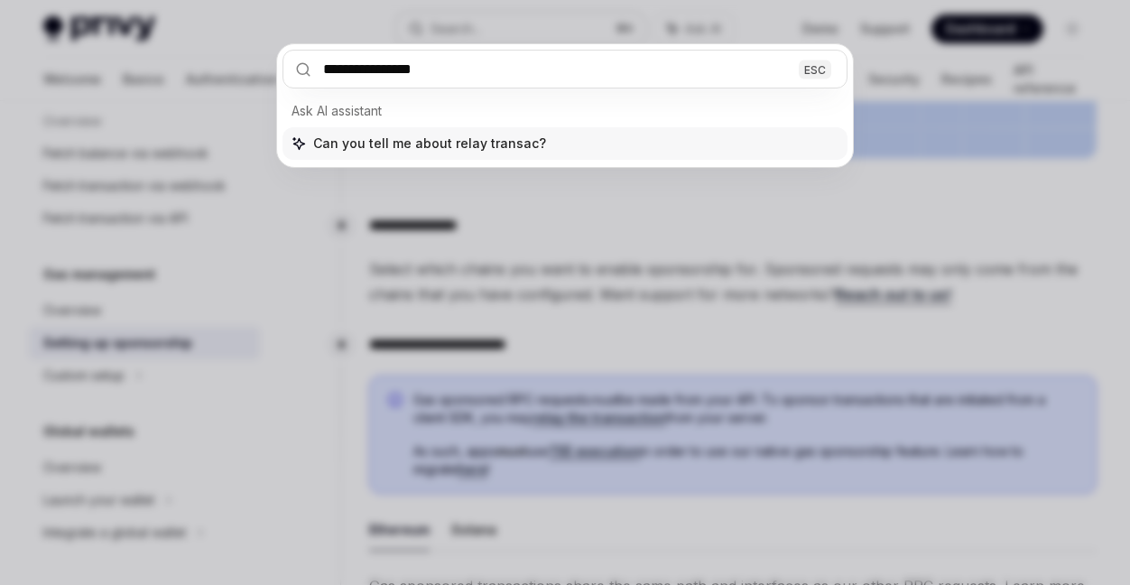
type input "**********"
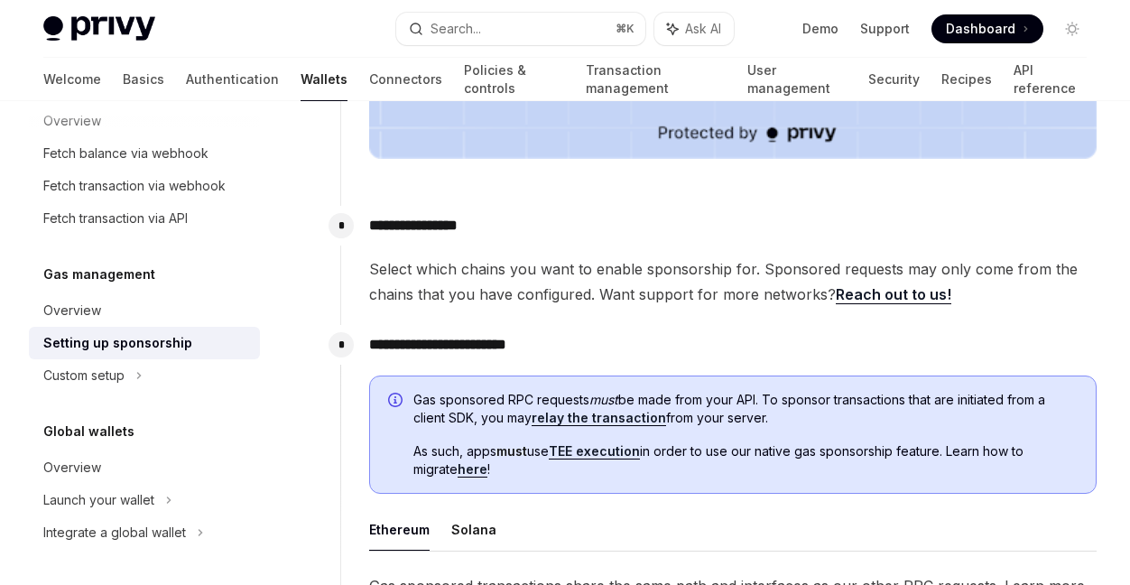
type textarea "*"
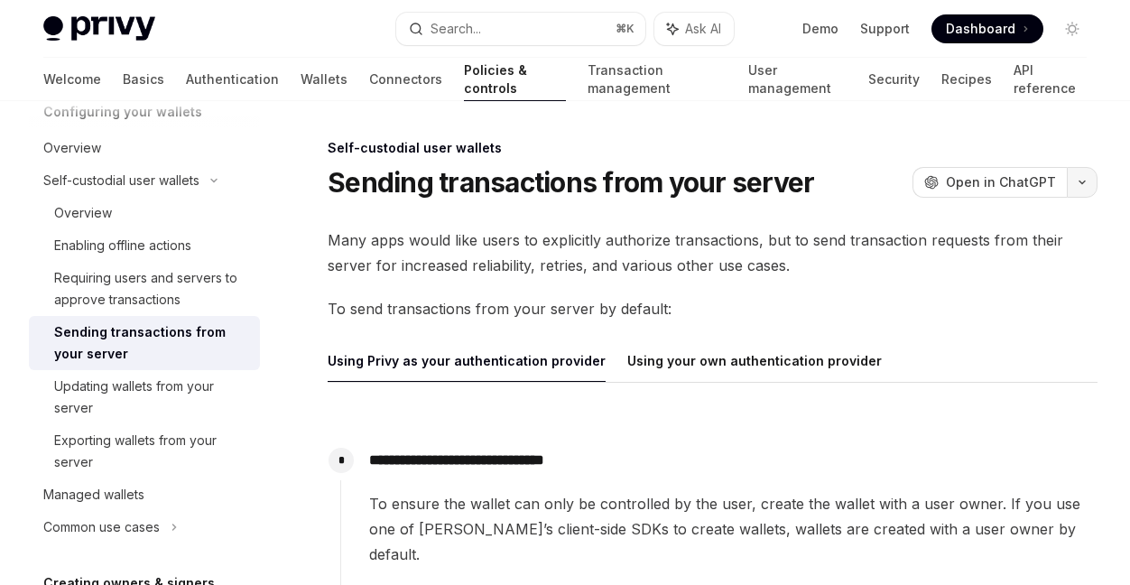
click at [1082, 184] on icon "button" at bounding box center [1082, 182] width 22 height 7
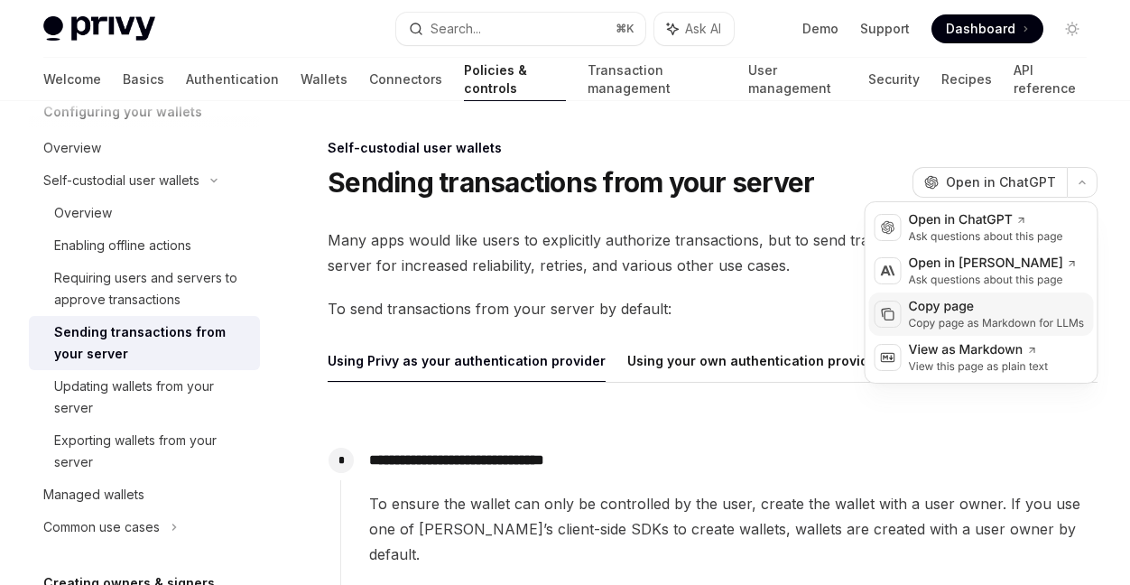
click at [964, 311] on div "Copy page" at bounding box center [997, 307] width 176 height 18
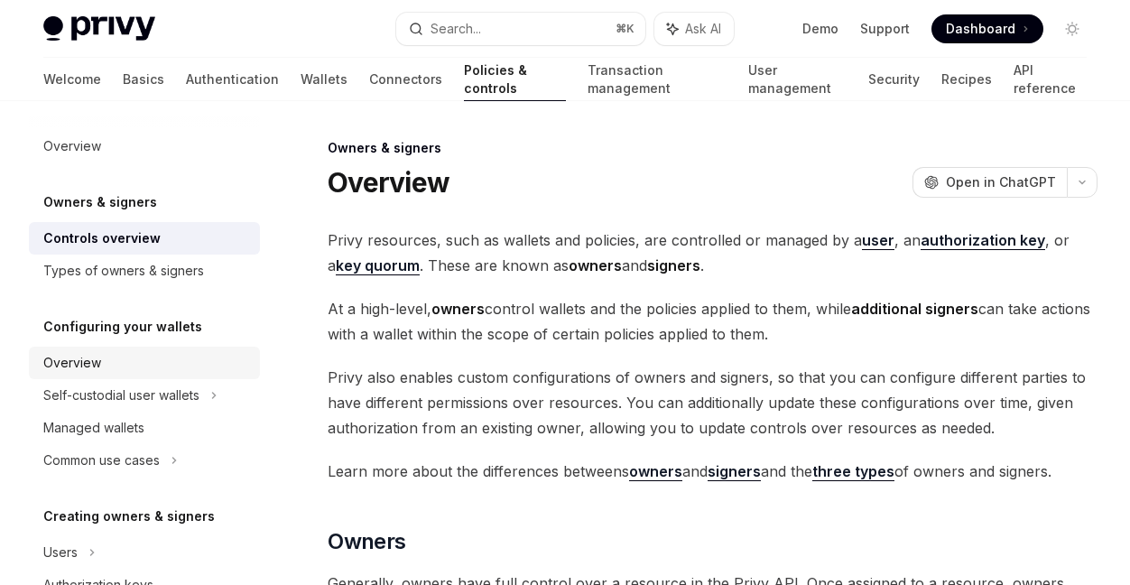
scroll to position [67, 0]
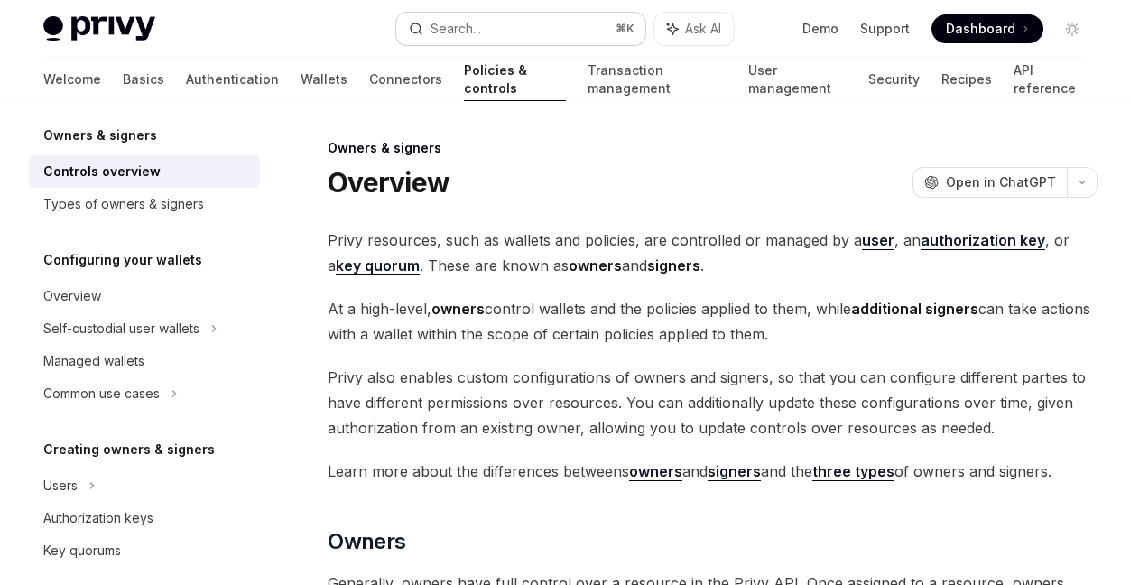
click at [436, 24] on div "Search..." at bounding box center [456, 29] width 51 height 22
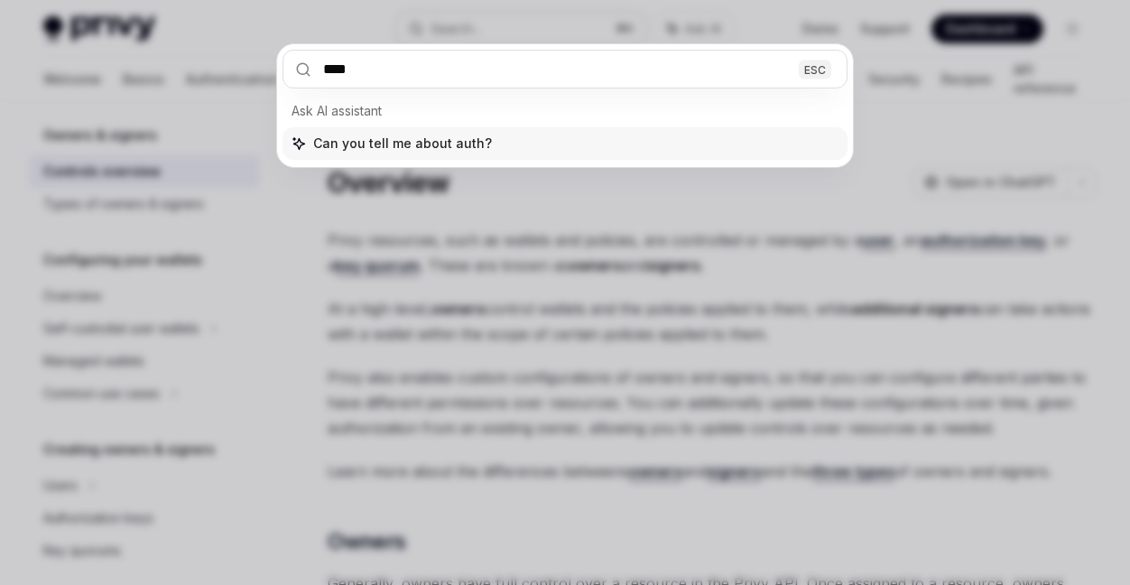
type input "*****"
type textarea "*"
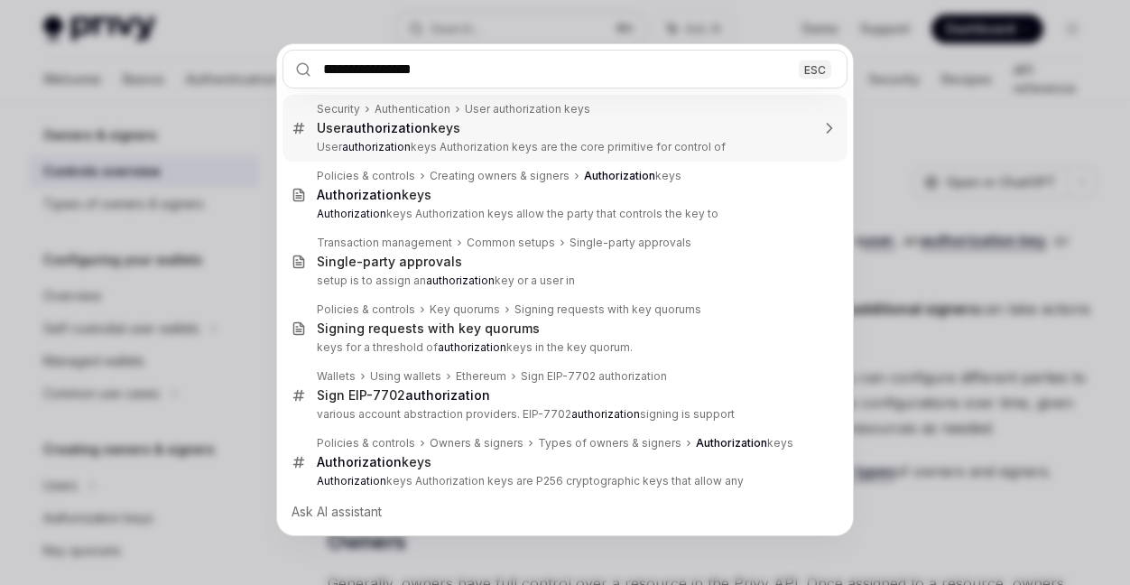
type input "**********"
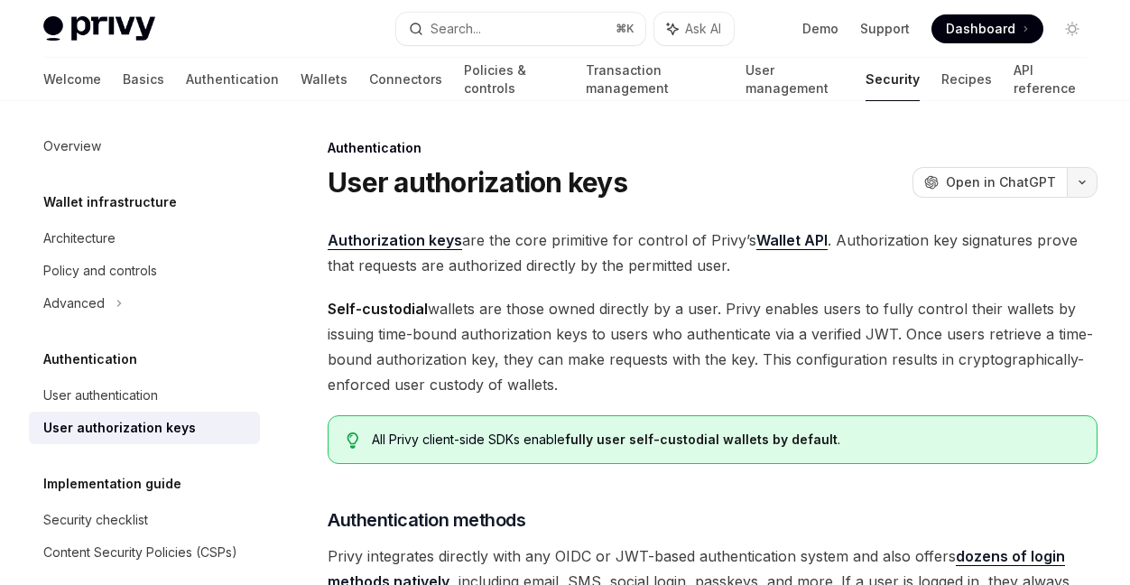
click at [1081, 176] on button "button" at bounding box center [1082, 182] width 31 height 31
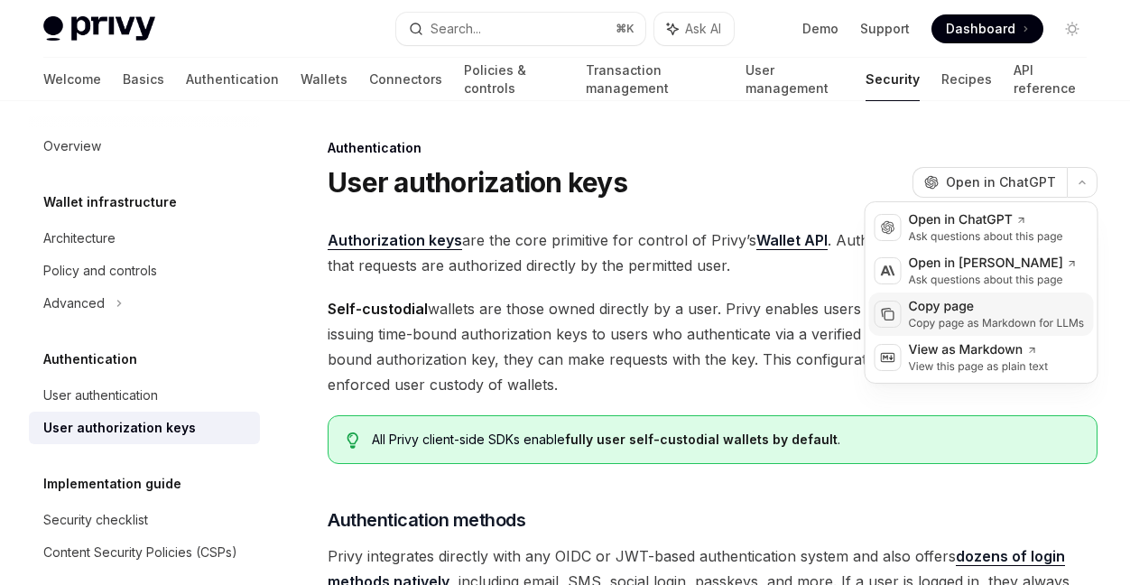
click at [967, 315] on div "Copy page" at bounding box center [997, 307] width 176 height 18
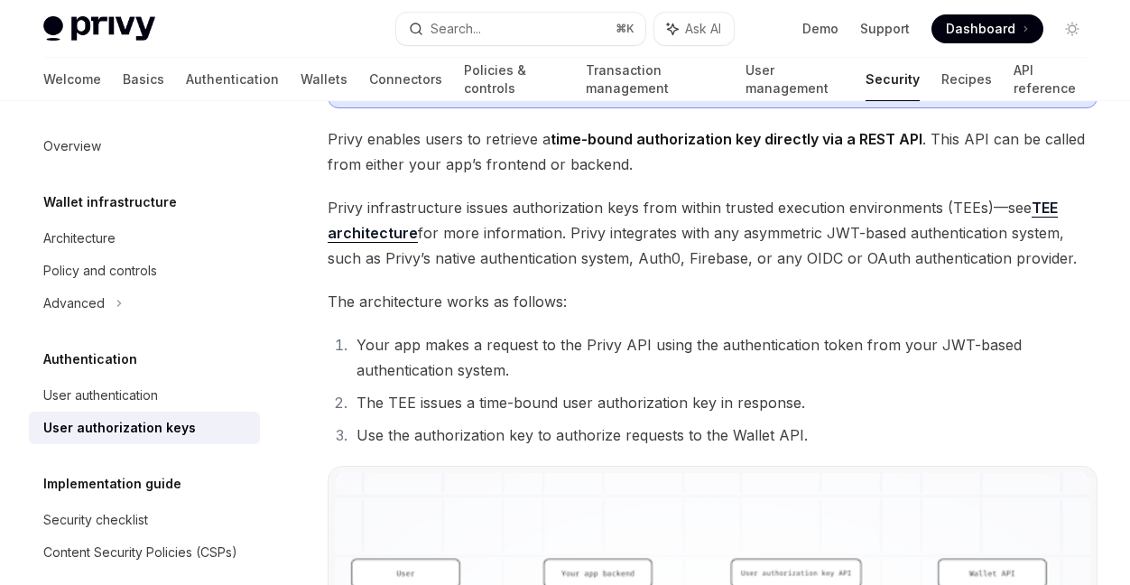
scroll to position [1249, 0]
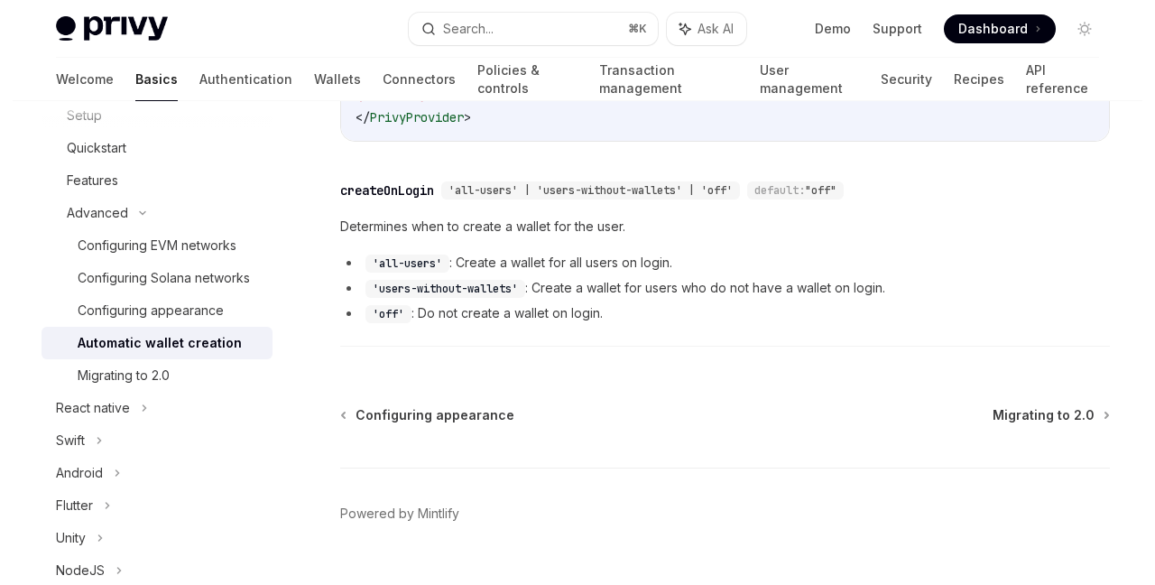
scroll to position [812, 0]
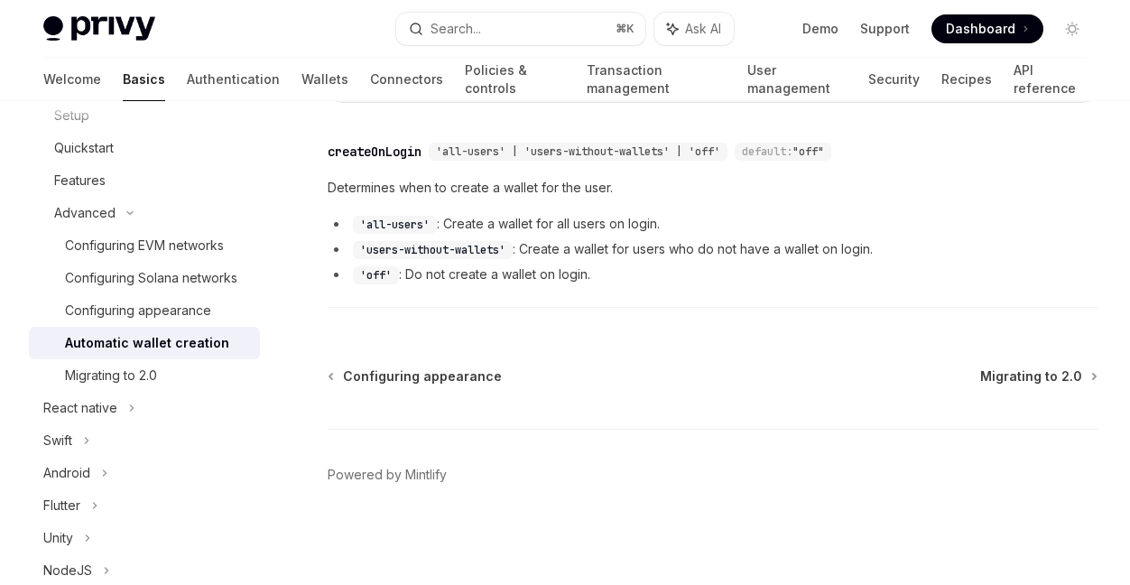
type textarea "*"
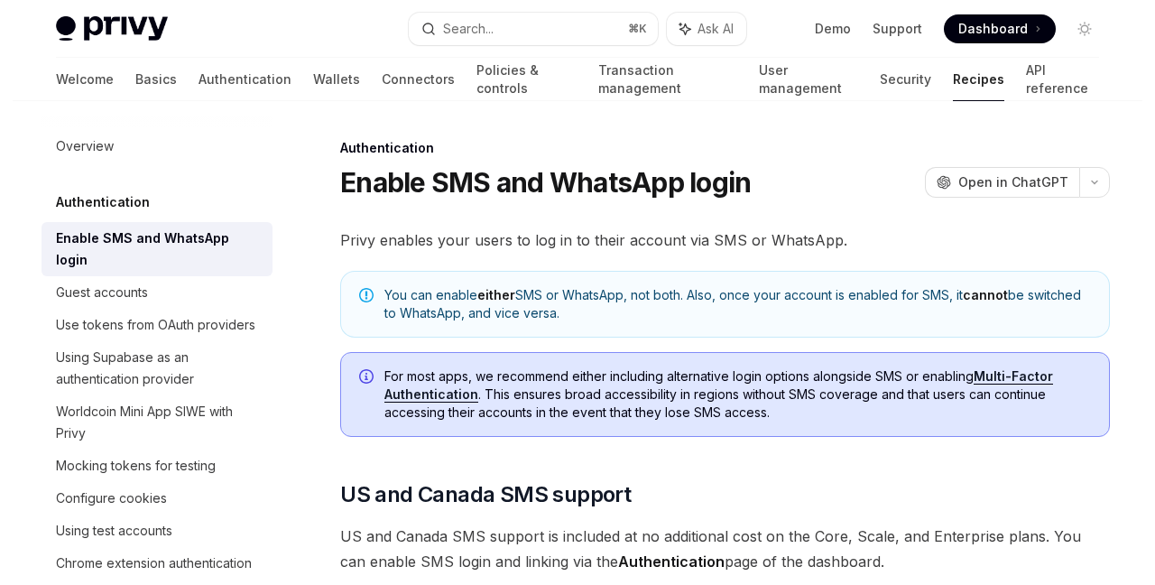
scroll to position [233, 0]
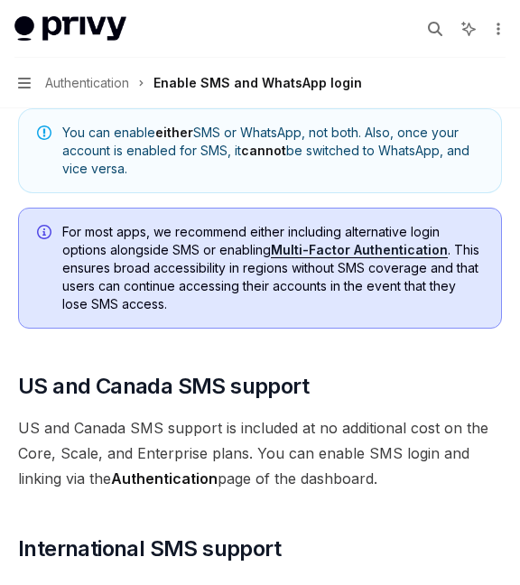
type textarea "*"
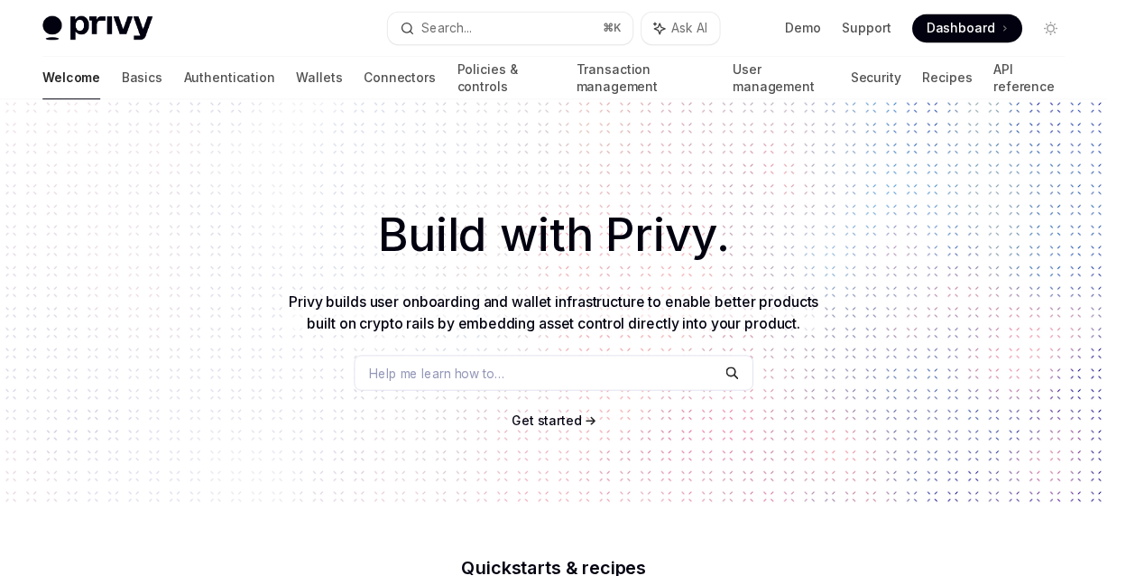
type textarea "*"
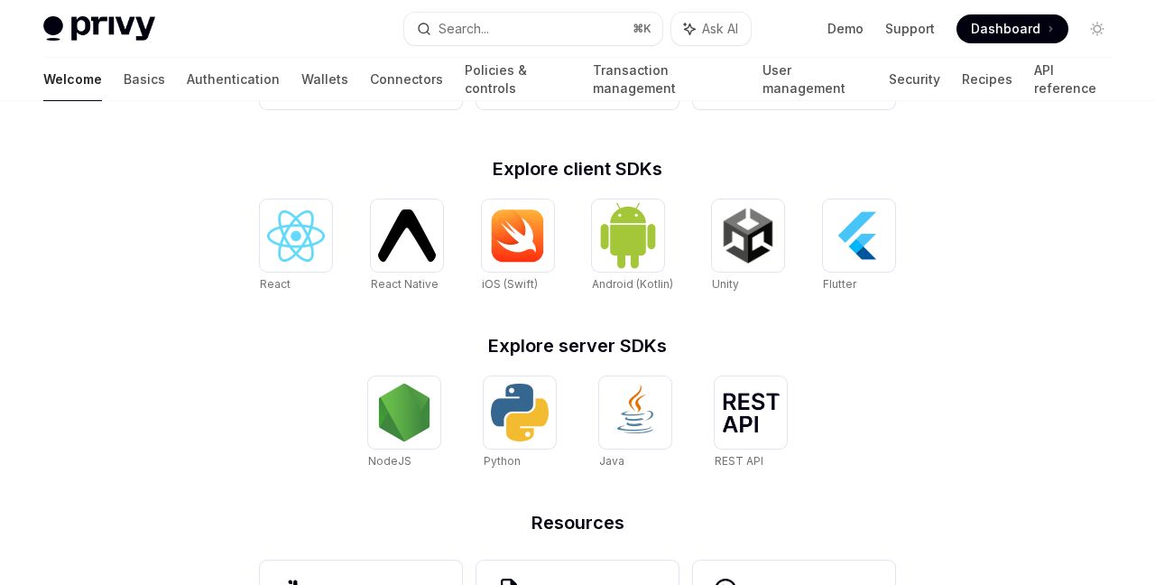
scroll to position [776, 0]
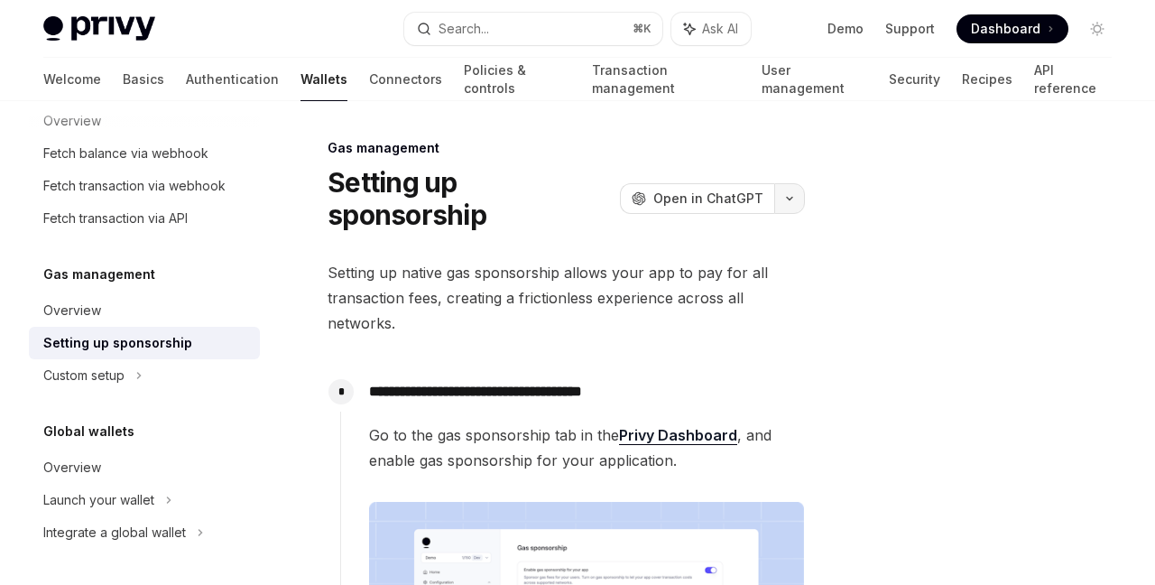
click at [792, 194] on button "button" at bounding box center [789, 198] width 31 height 31
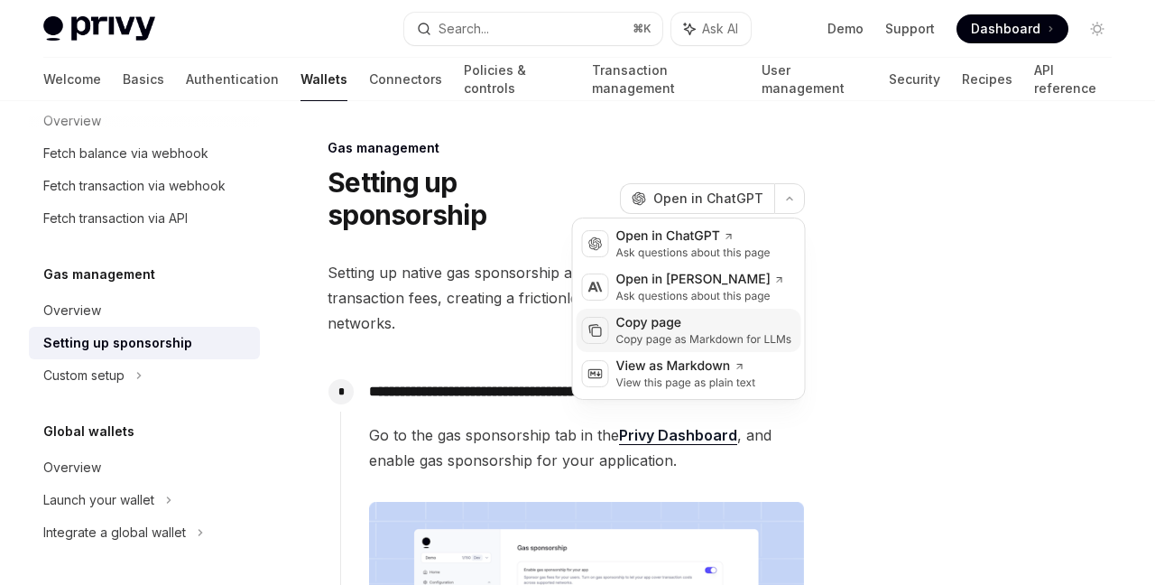
click at [698, 329] on div "Copy page" at bounding box center [704, 323] width 176 height 18
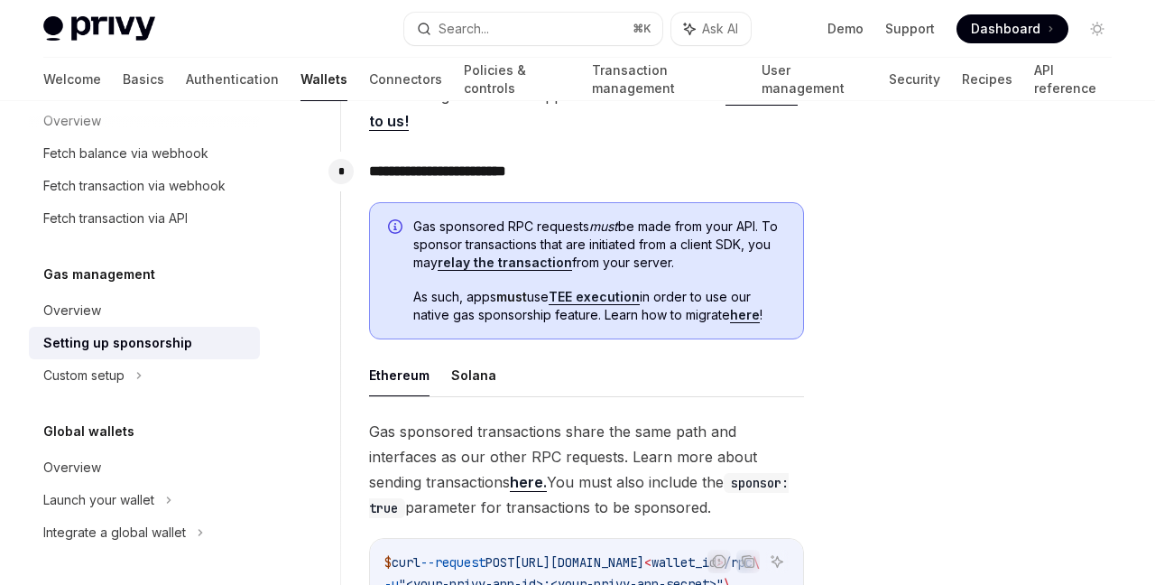
scroll to position [828, 0]
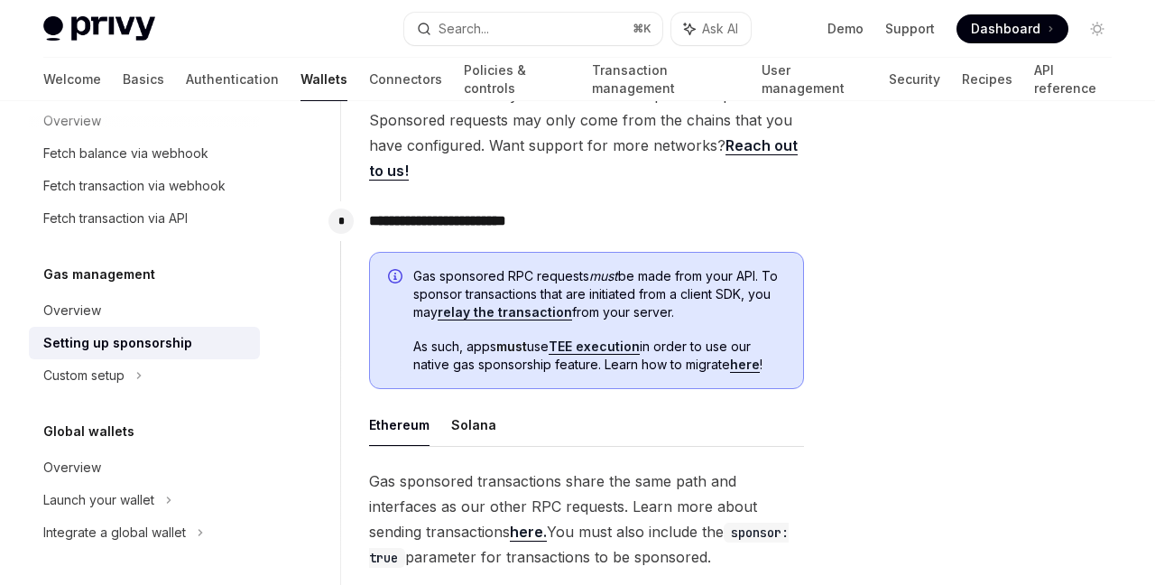
click at [510, 315] on link "relay the transaction" at bounding box center [505, 312] width 134 height 16
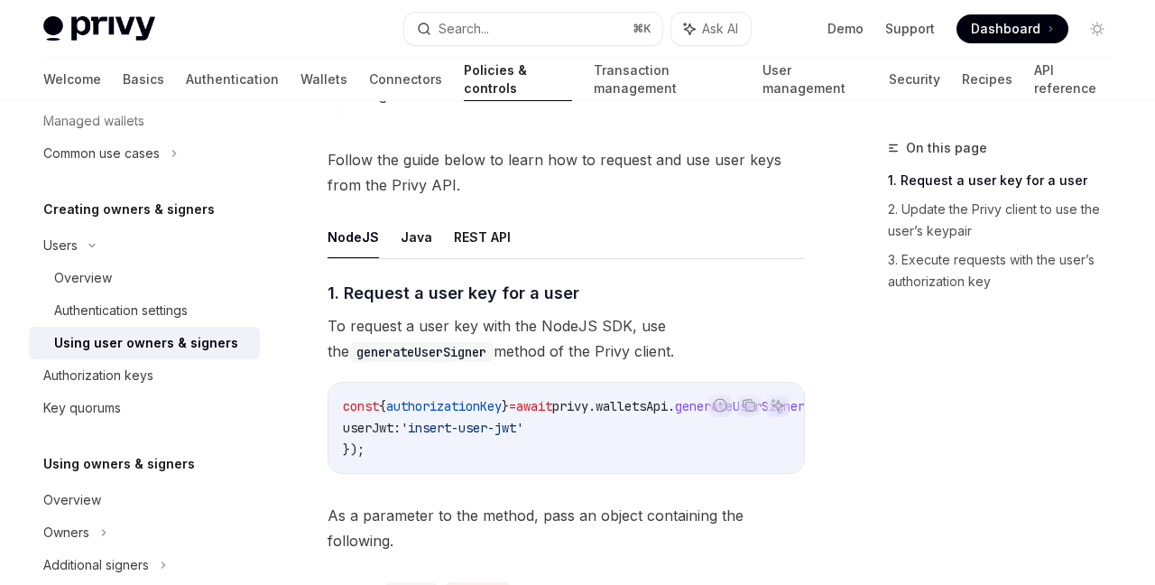
scroll to position [704, 0]
click at [479, 243] on button "REST API" at bounding box center [482, 238] width 57 height 42
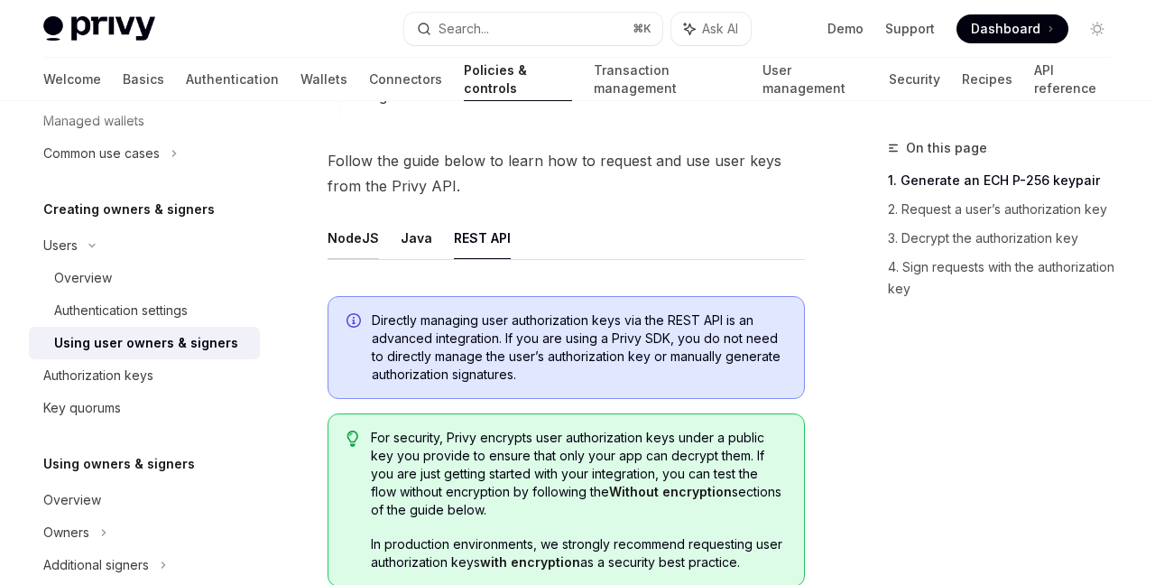
click at [354, 236] on button "NodeJS" at bounding box center [353, 238] width 51 height 42
type textarea "*"
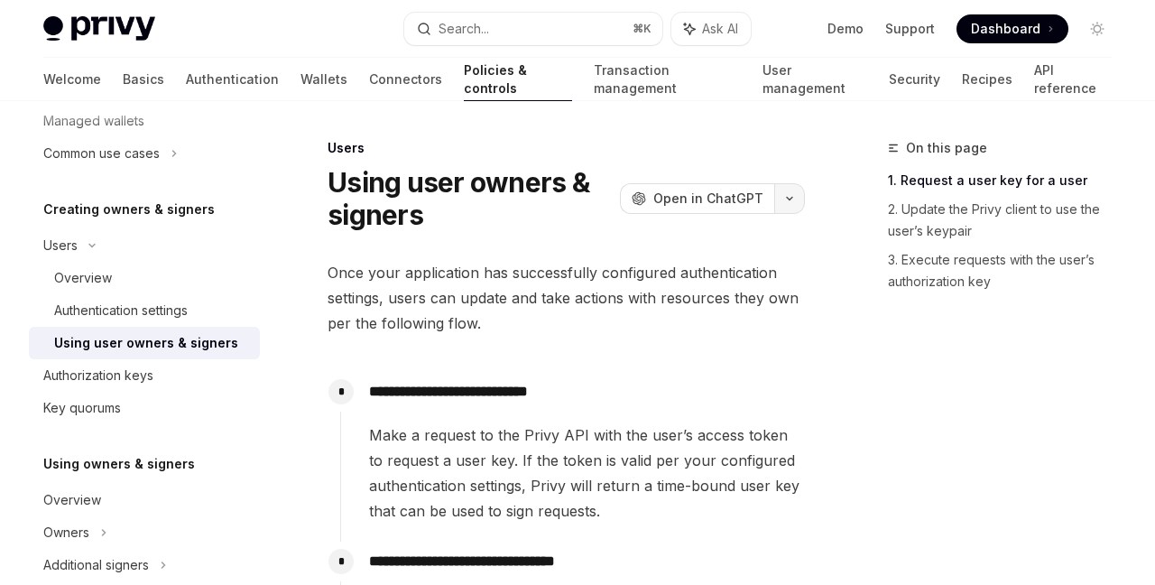
click at [794, 199] on icon "button" at bounding box center [790, 198] width 22 height 7
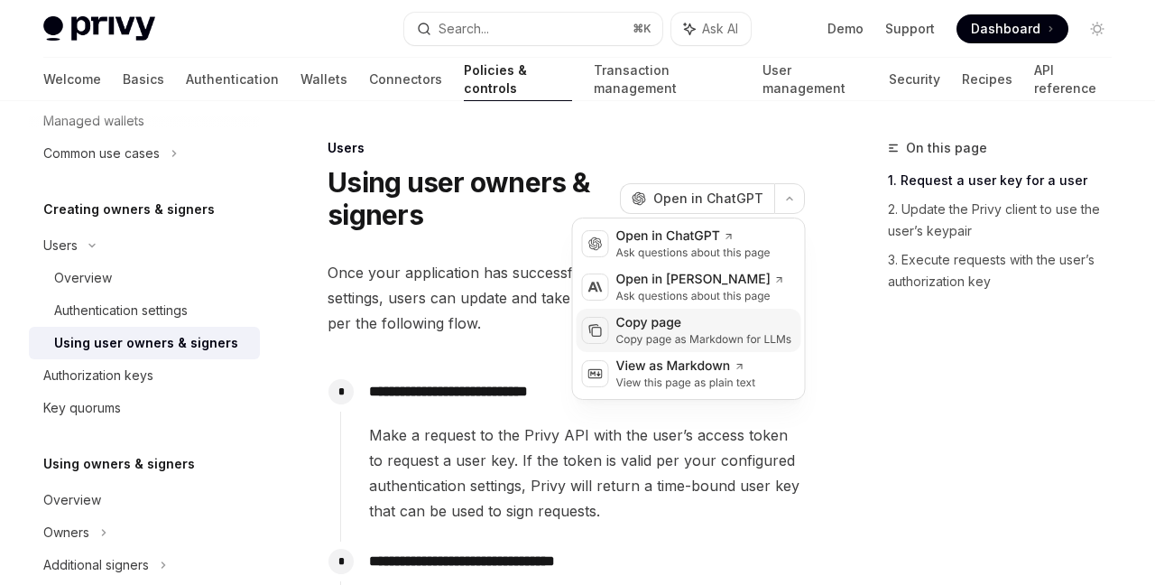
click at [700, 329] on div "Copy page" at bounding box center [704, 323] width 176 height 18
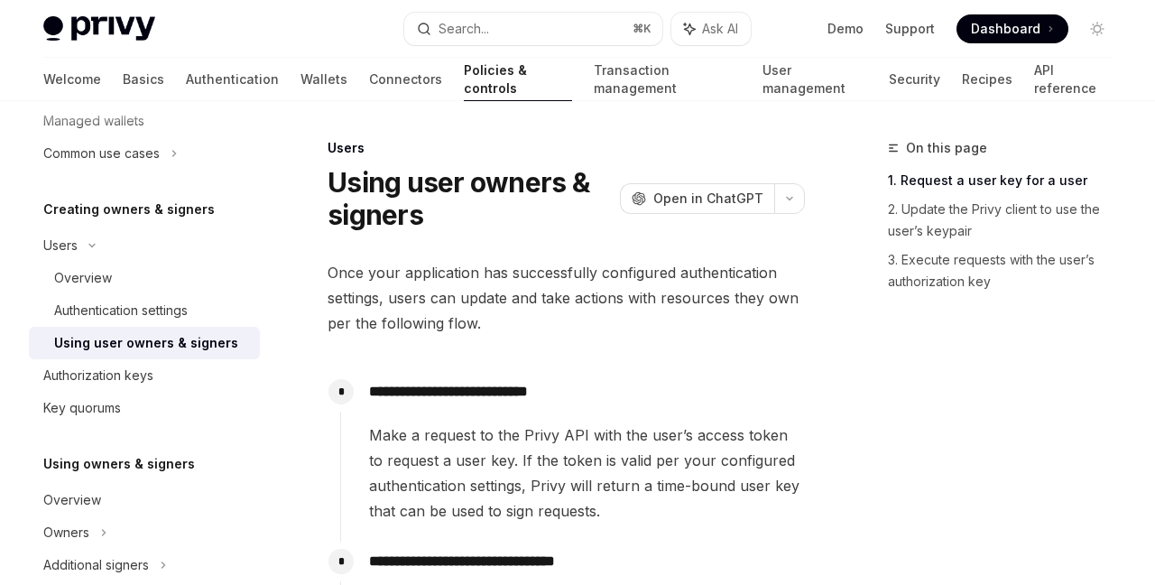
click at [984, 31] on span "Dashboard" at bounding box center [1005, 29] width 69 height 18
